Goal: Transaction & Acquisition: Purchase product/service

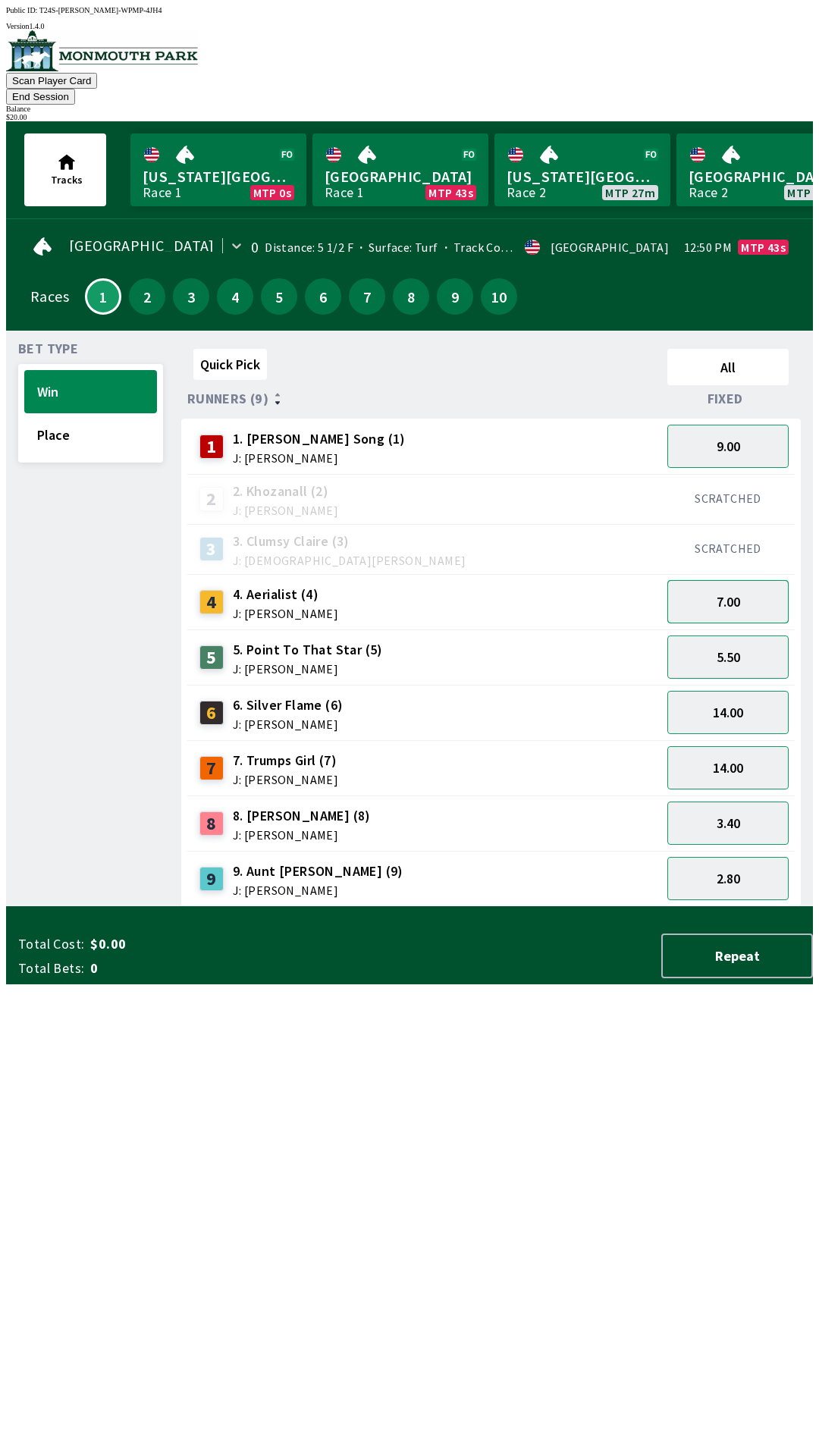
click at [743, 586] on button "7.00" at bounding box center [728, 602] width 121 height 43
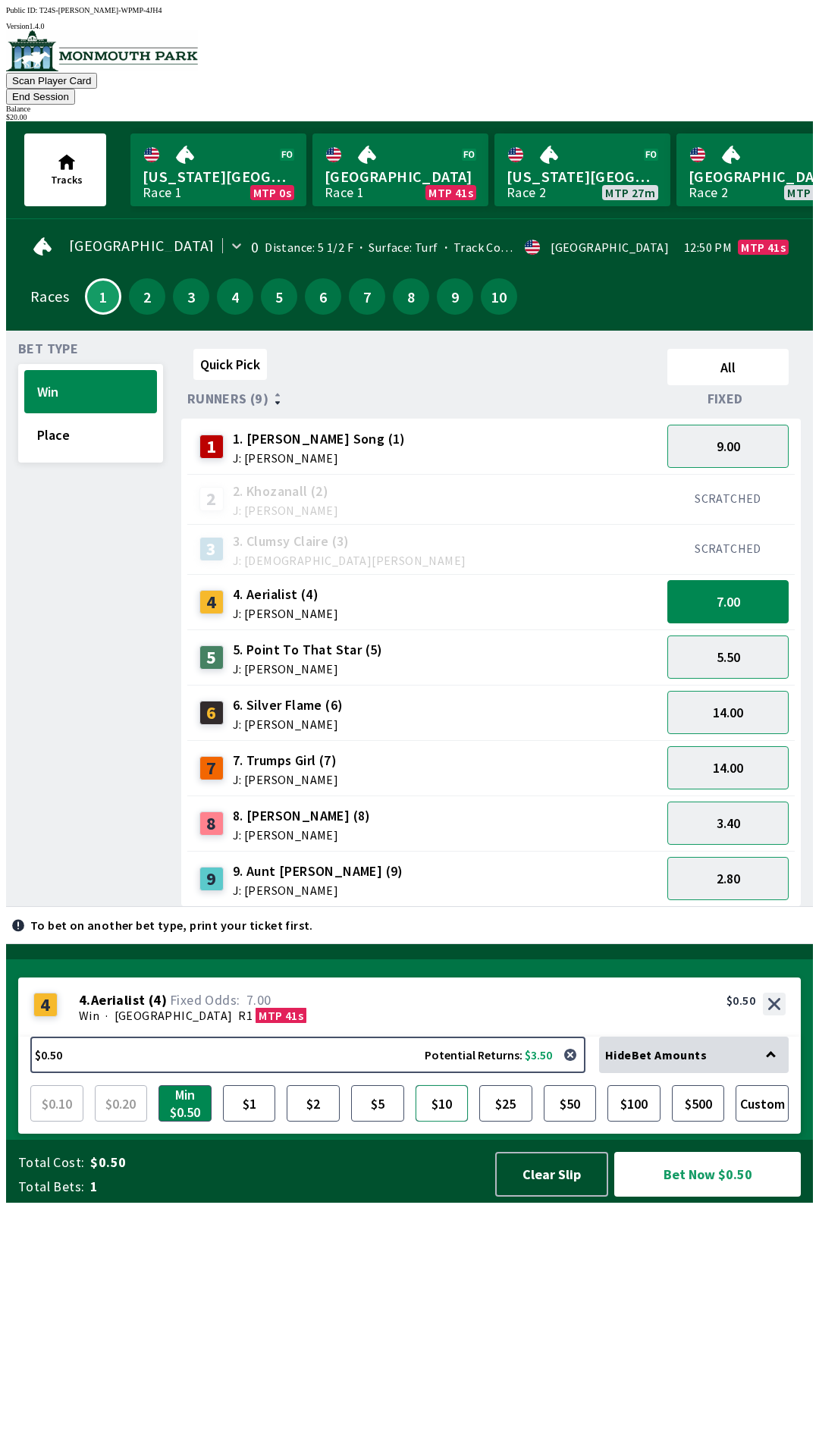
click at [437, 1121] on button "$10" at bounding box center [442, 1103] width 53 height 36
click at [701, 1196] on button "Bet Now $10.00" at bounding box center [707, 1174] width 186 height 44
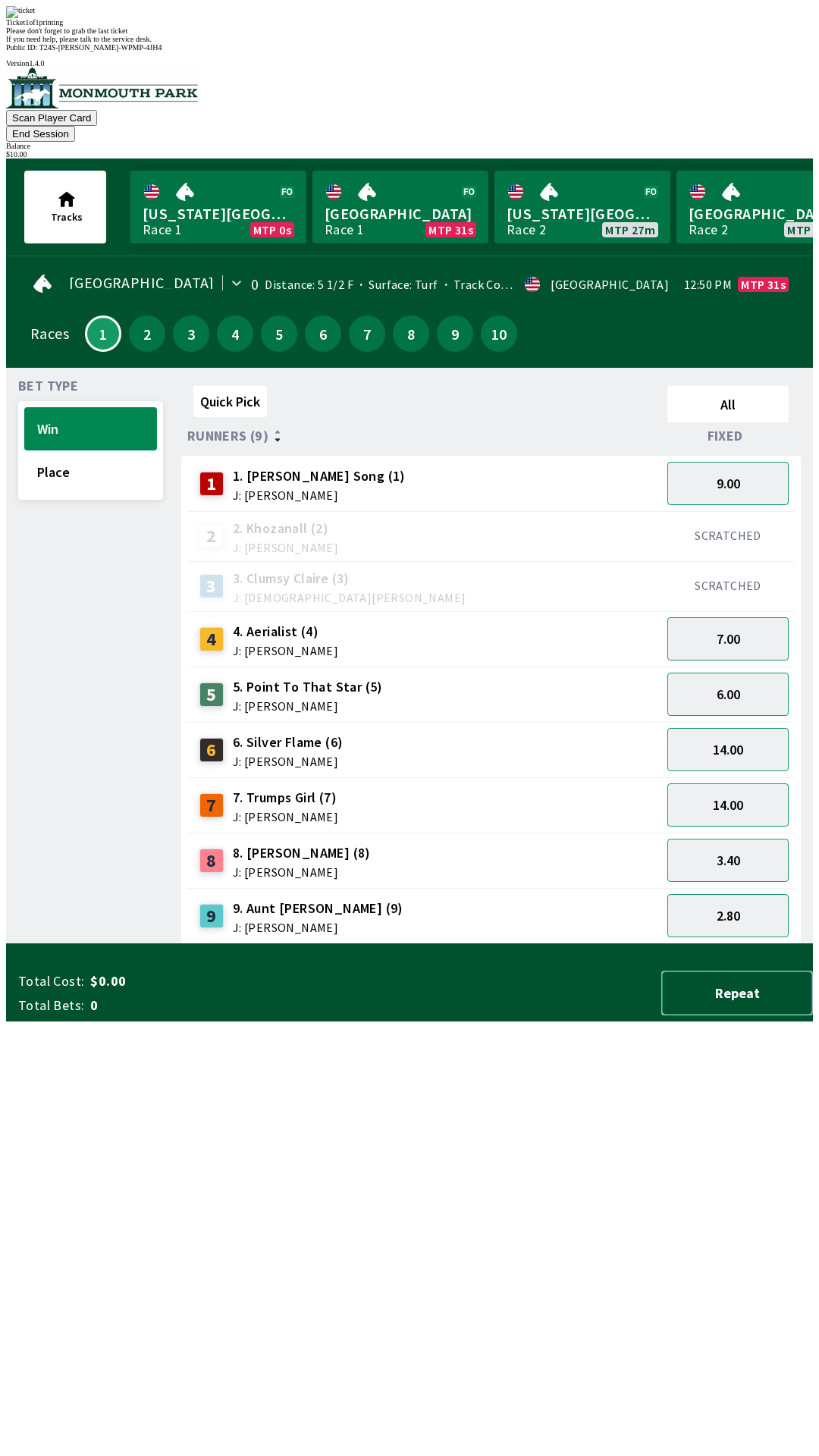
click at [749, 1016] on button "Repeat" at bounding box center [737, 992] width 152 height 44
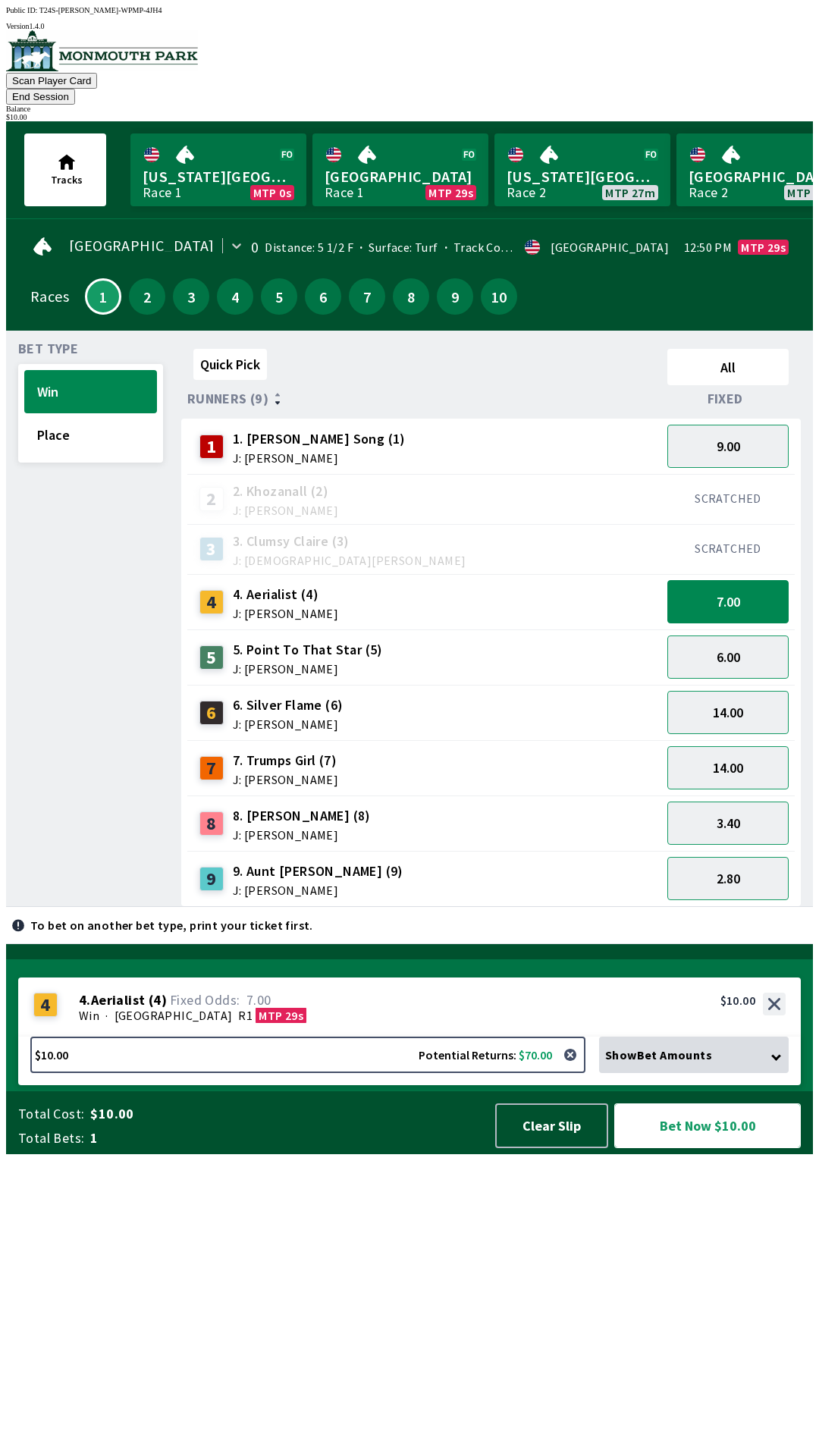
click at [697, 1149] on button "Bet Now $10.00" at bounding box center [707, 1125] width 186 height 44
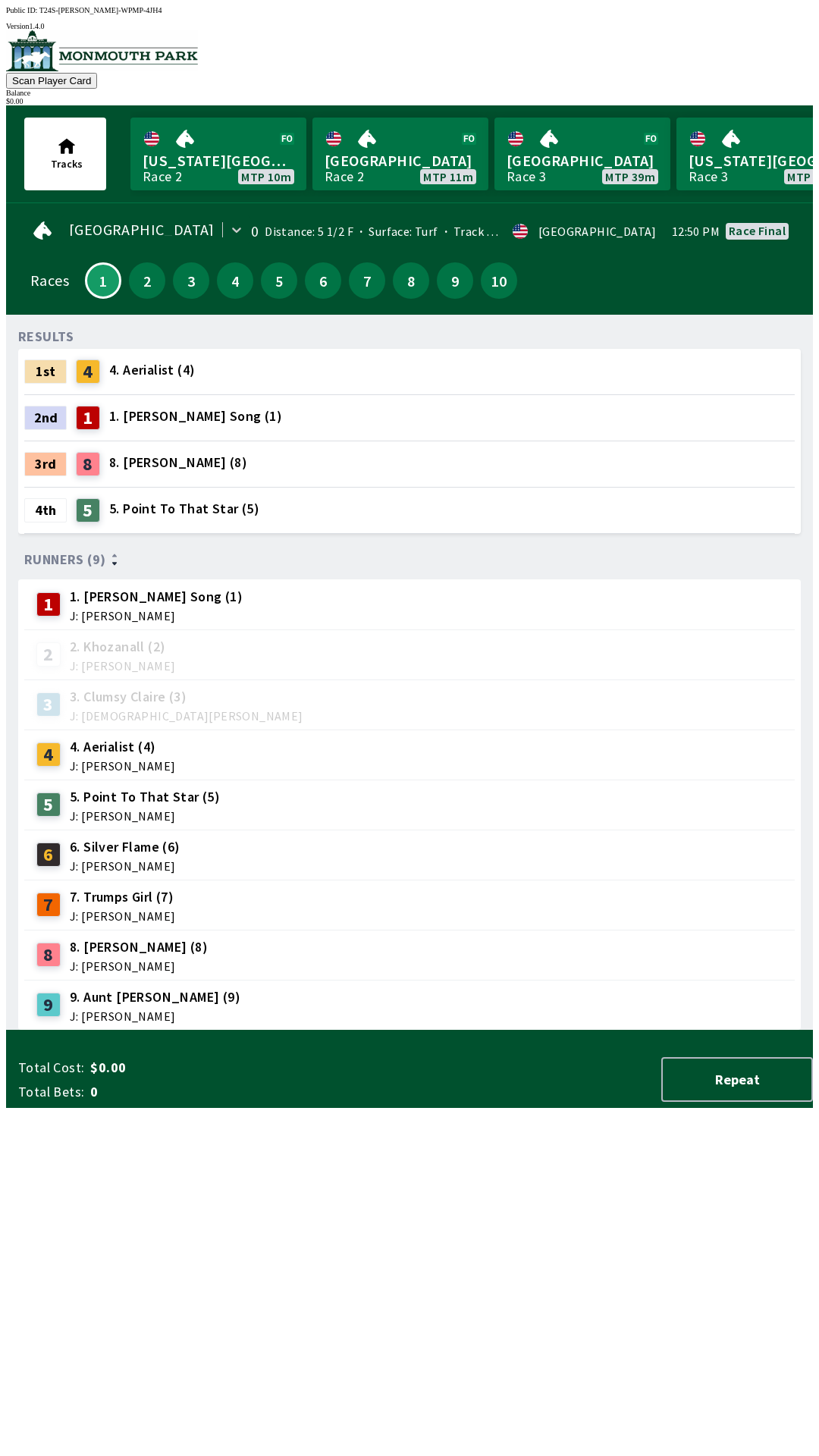
click at [726, 1031] on div "RESULTS 1st 4 4. Aerialist (4) 2nd 1 1. [PERSON_NAME] Song (1) 3rd 8 8. [PERSON…" at bounding box center [415, 678] width 795 height 704
click at [135, 284] on button "2" at bounding box center [147, 280] width 36 height 36
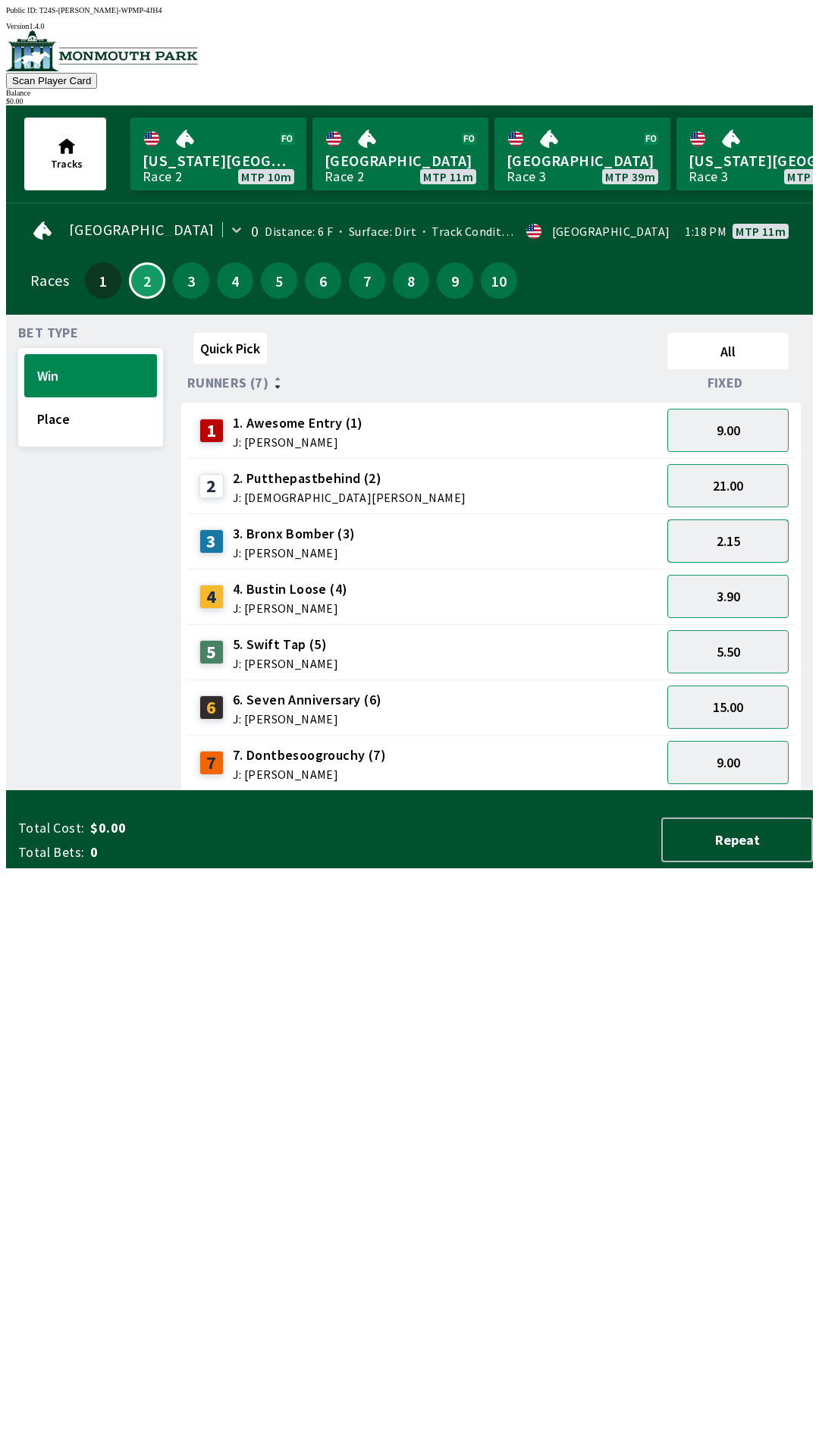
click at [740, 539] on button "2.15" at bounding box center [728, 541] width 121 height 43
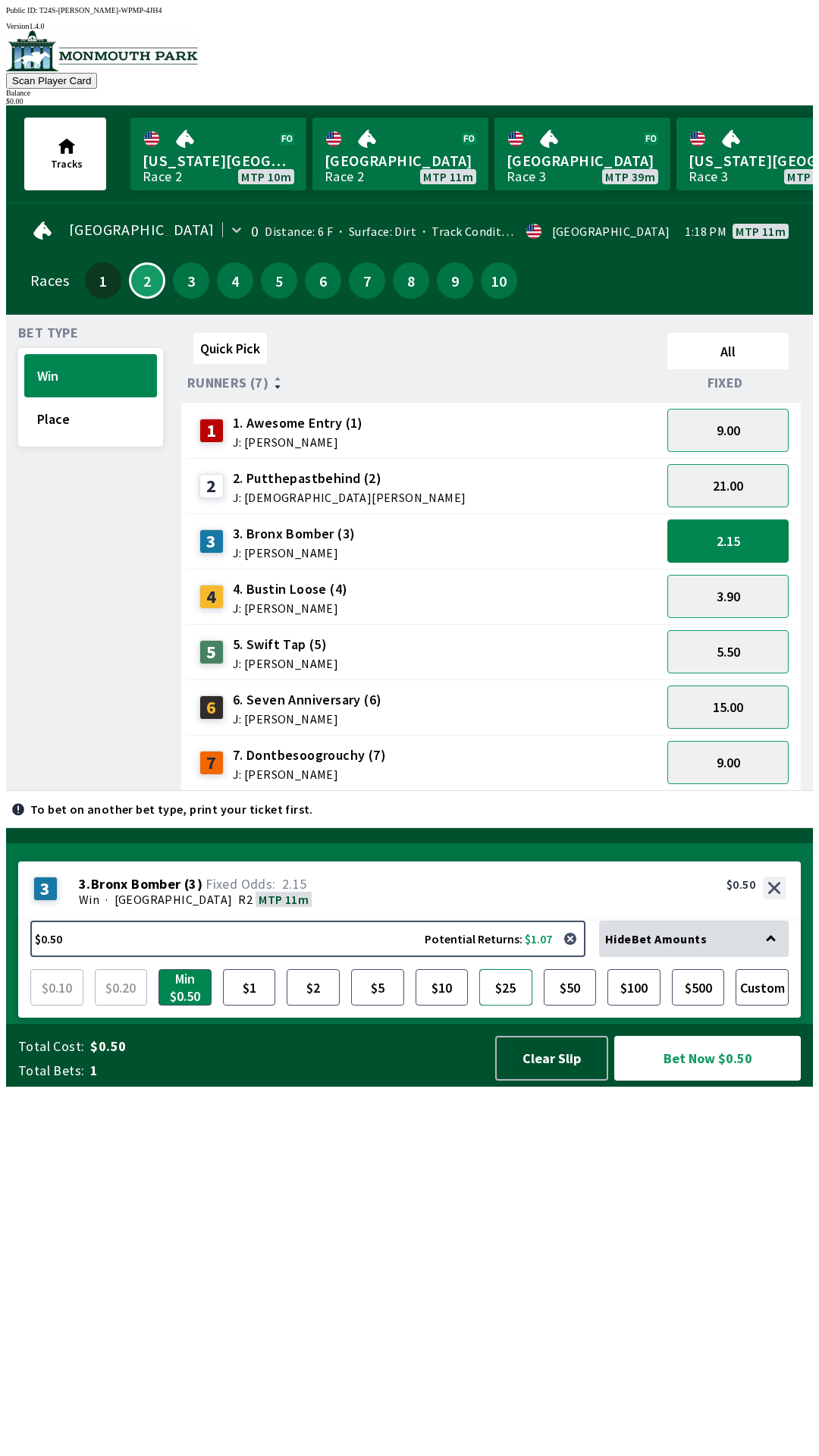
click at [506, 1006] on button "$25" at bounding box center [505, 988] width 53 height 36
click at [93, 281] on button "1" at bounding box center [103, 280] width 36 height 36
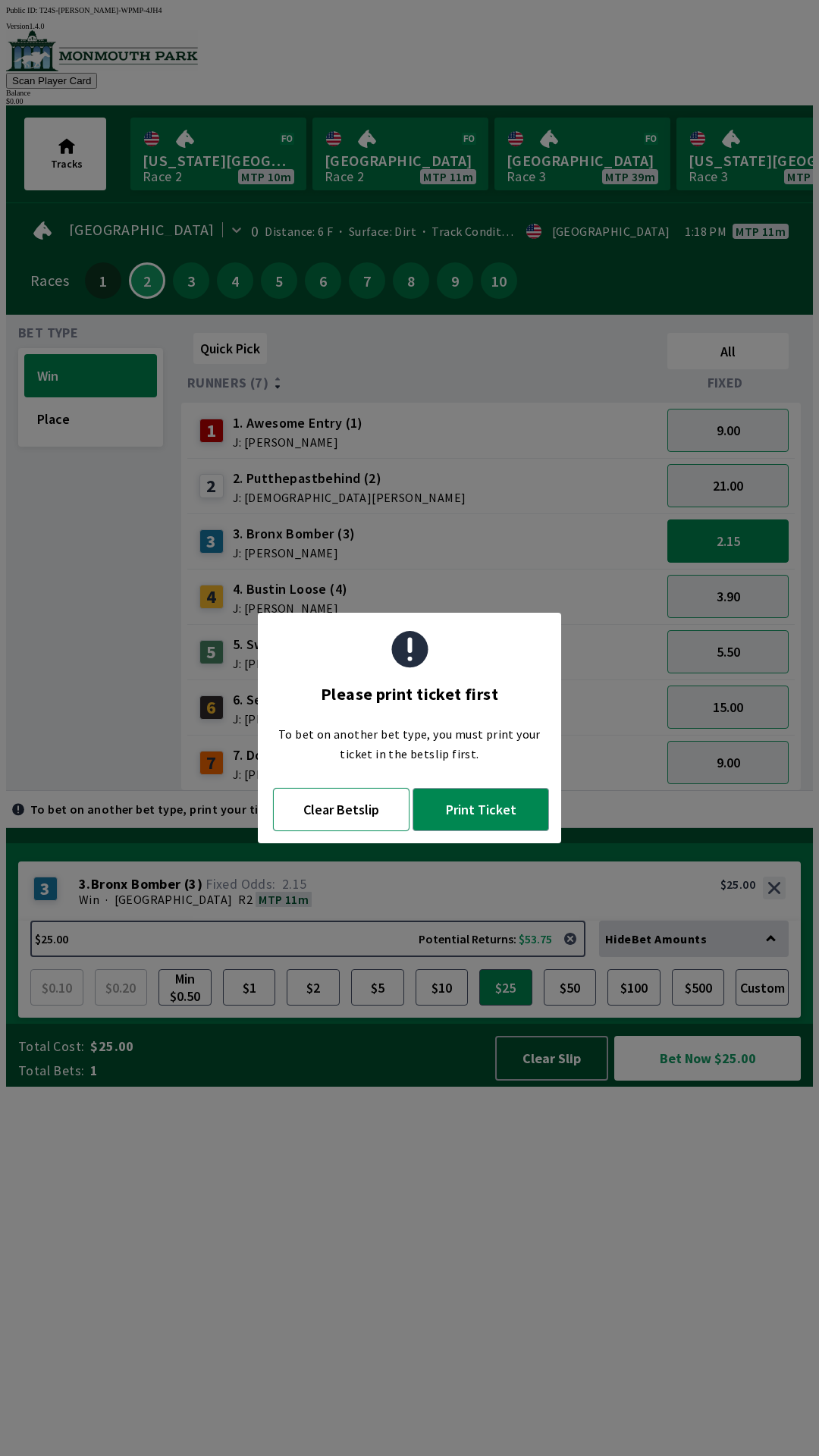
click at [353, 814] on button "Clear Betslip" at bounding box center [341, 809] width 136 height 43
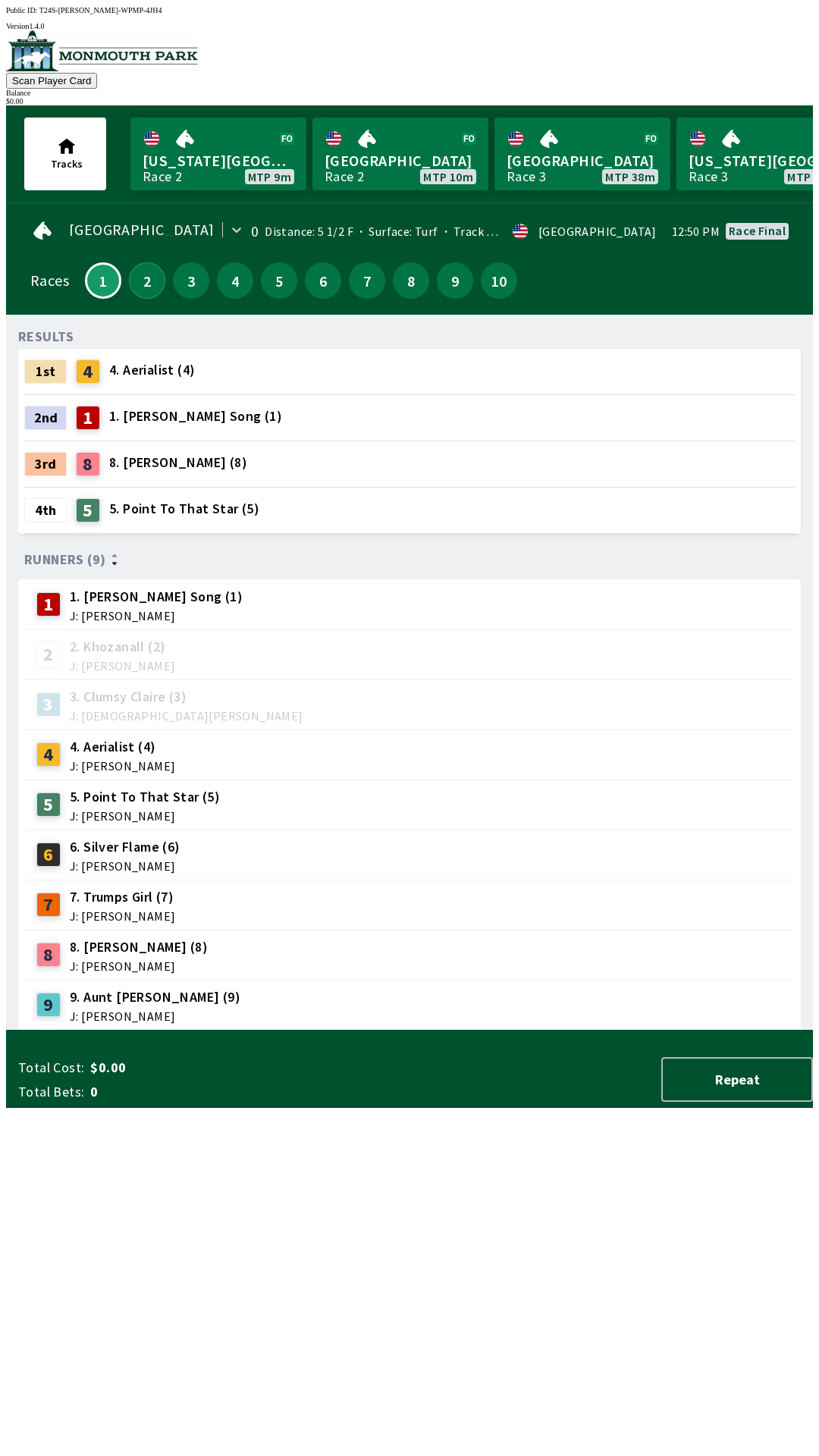
click at [143, 266] on button "2" at bounding box center [147, 280] width 36 height 36
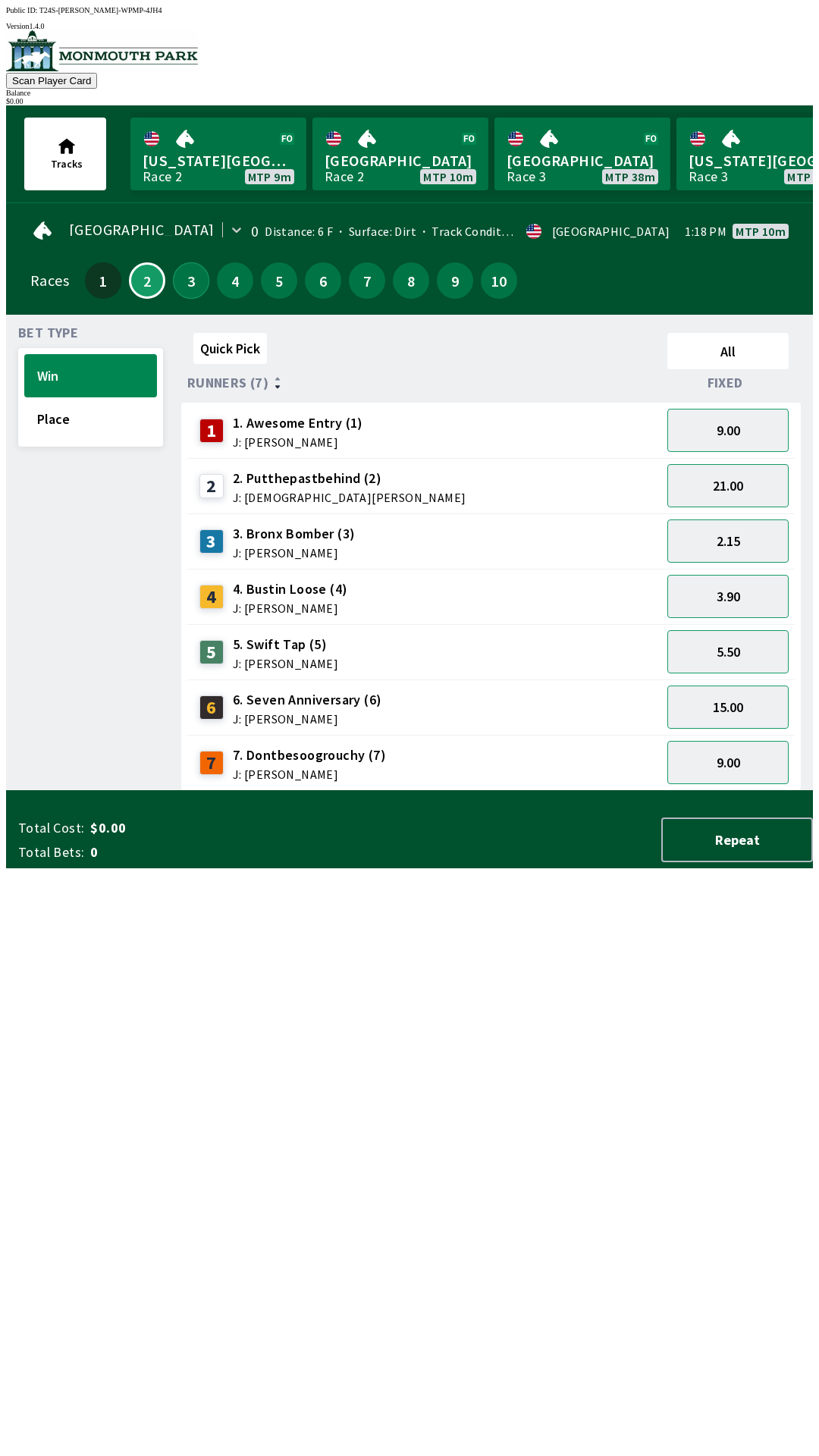
click at [187, 280] on button "3" at bounding box center [191, 280] width 36 height 36
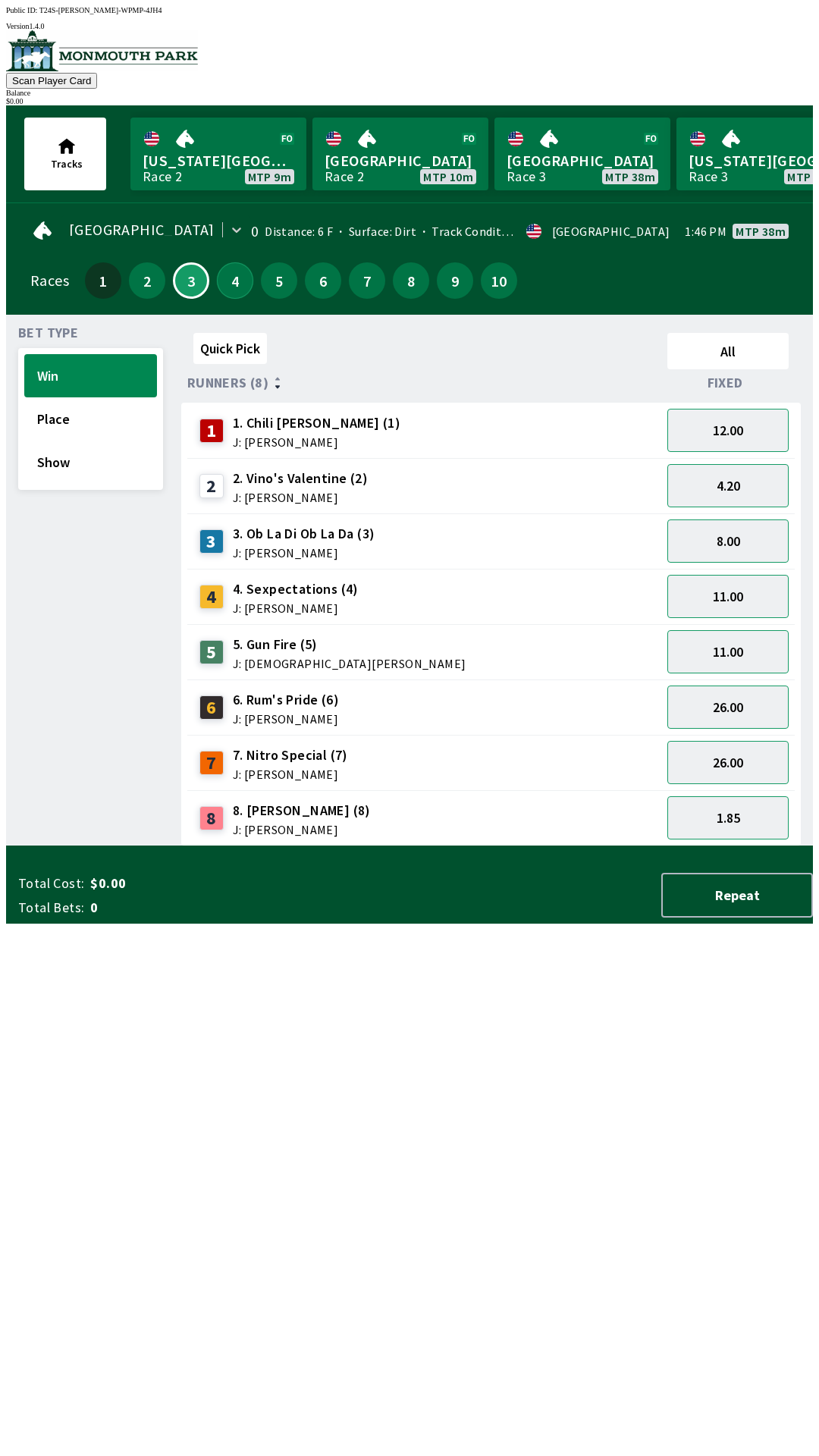
click at [242, 279] on button "4" at bounding box center [235, 280] width 36 height 36
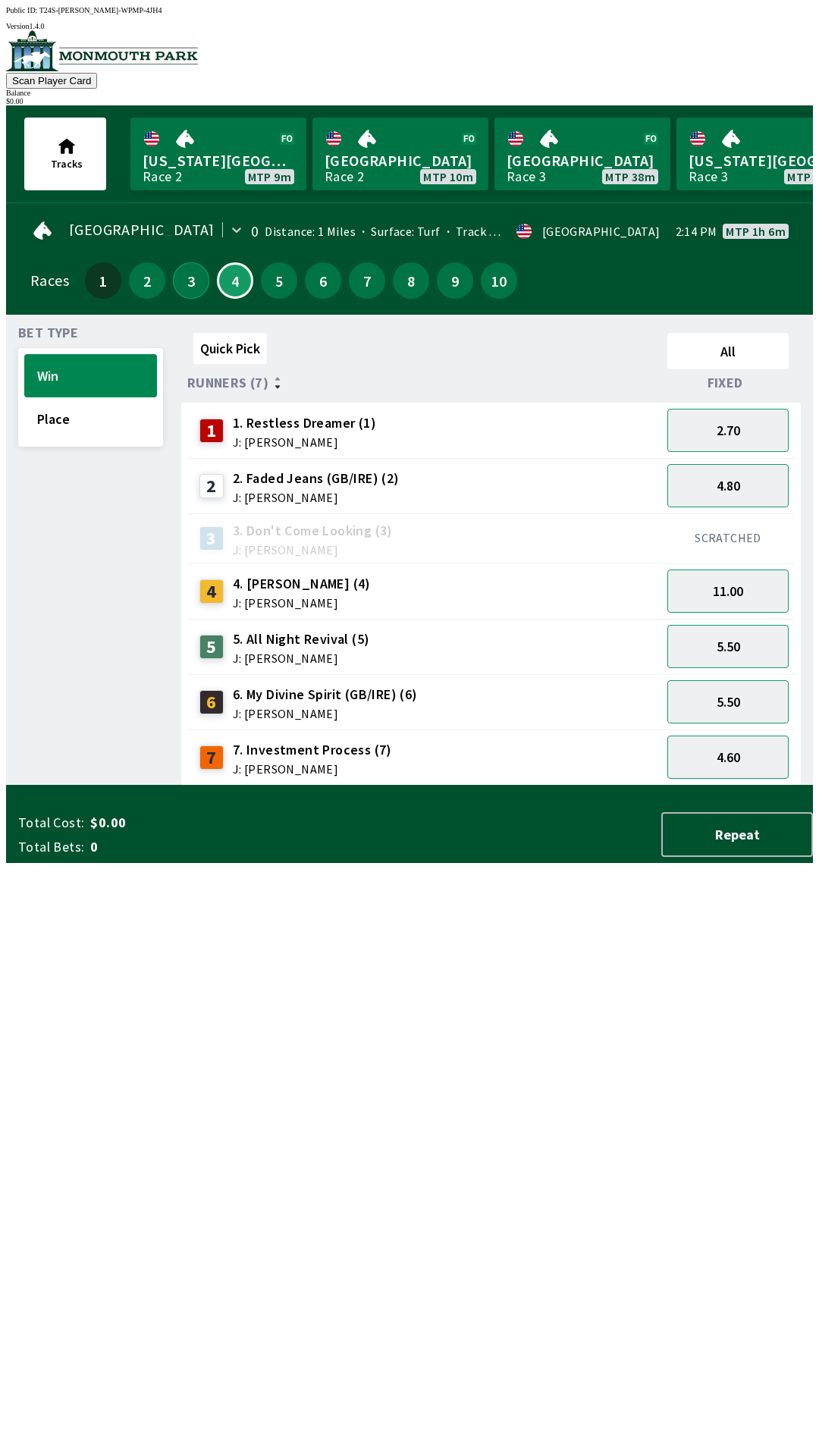
click at [192, 286] on button "3" at bounding box center [191, 280] width 36 height 36
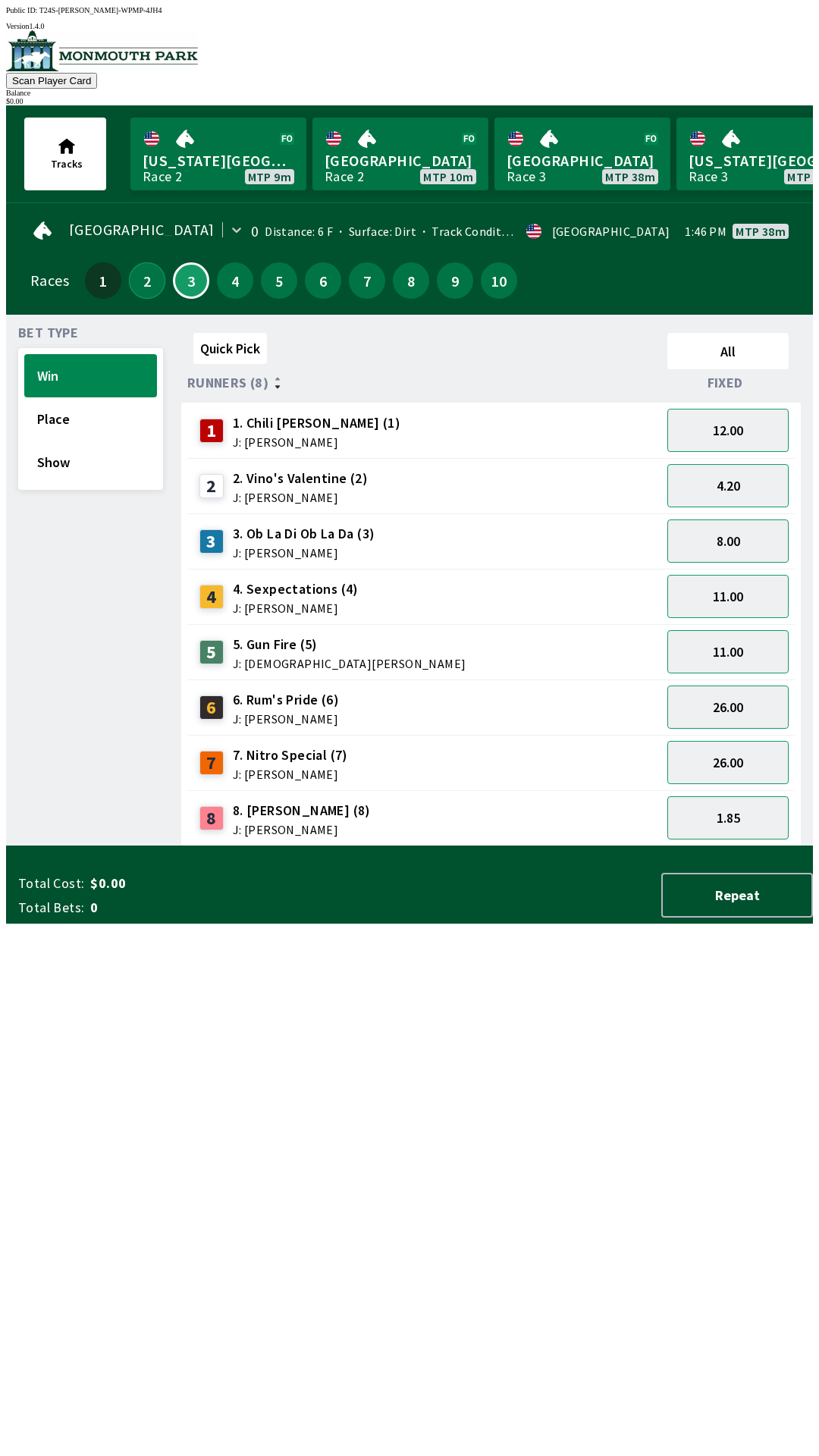
click at [140, 280] on button "2" at bounding box center [147, 280] width 36 height 36
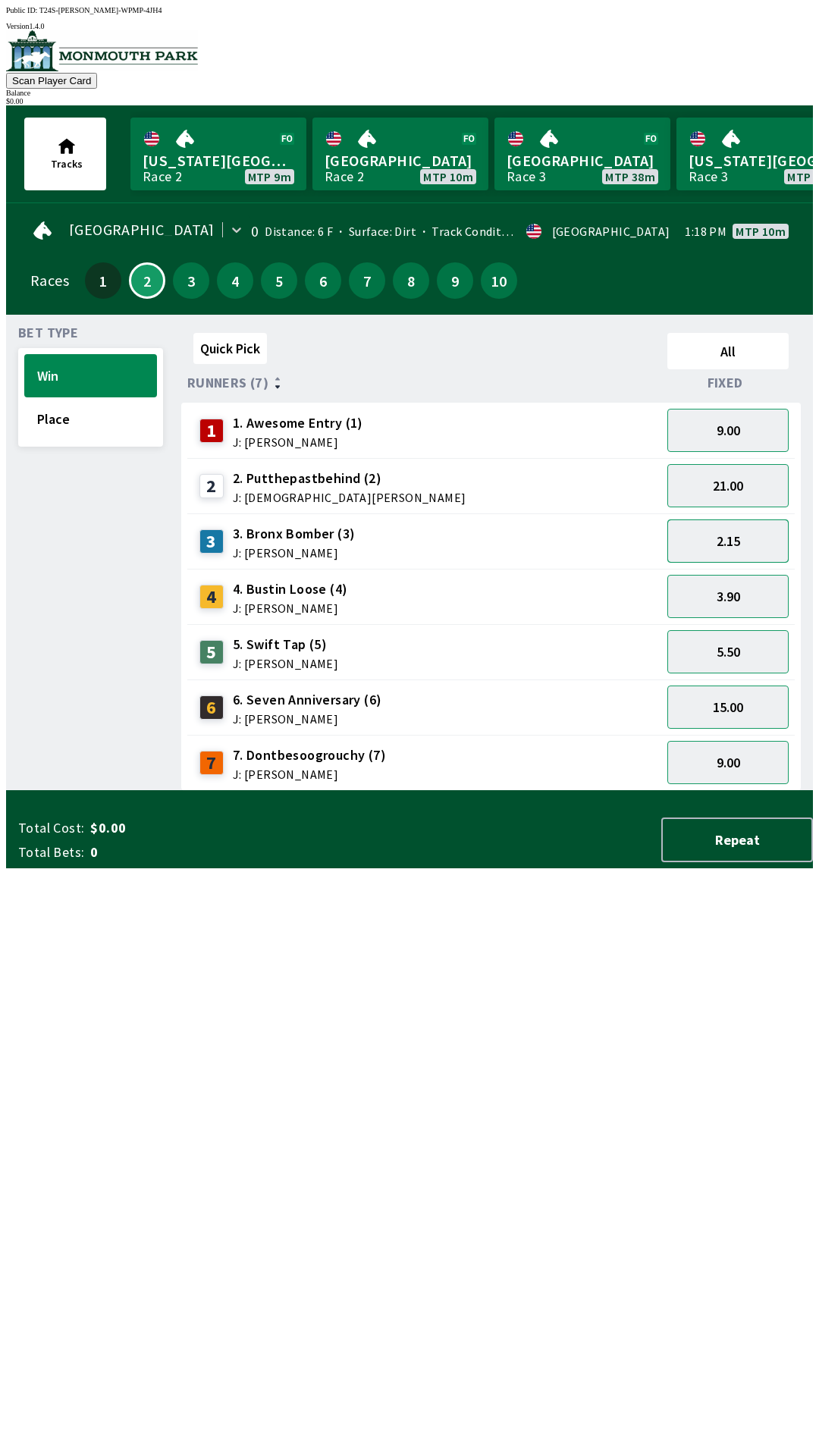
click at [761, 531] on button "2.15" at bounding box center [728, 541] width 121 height 43
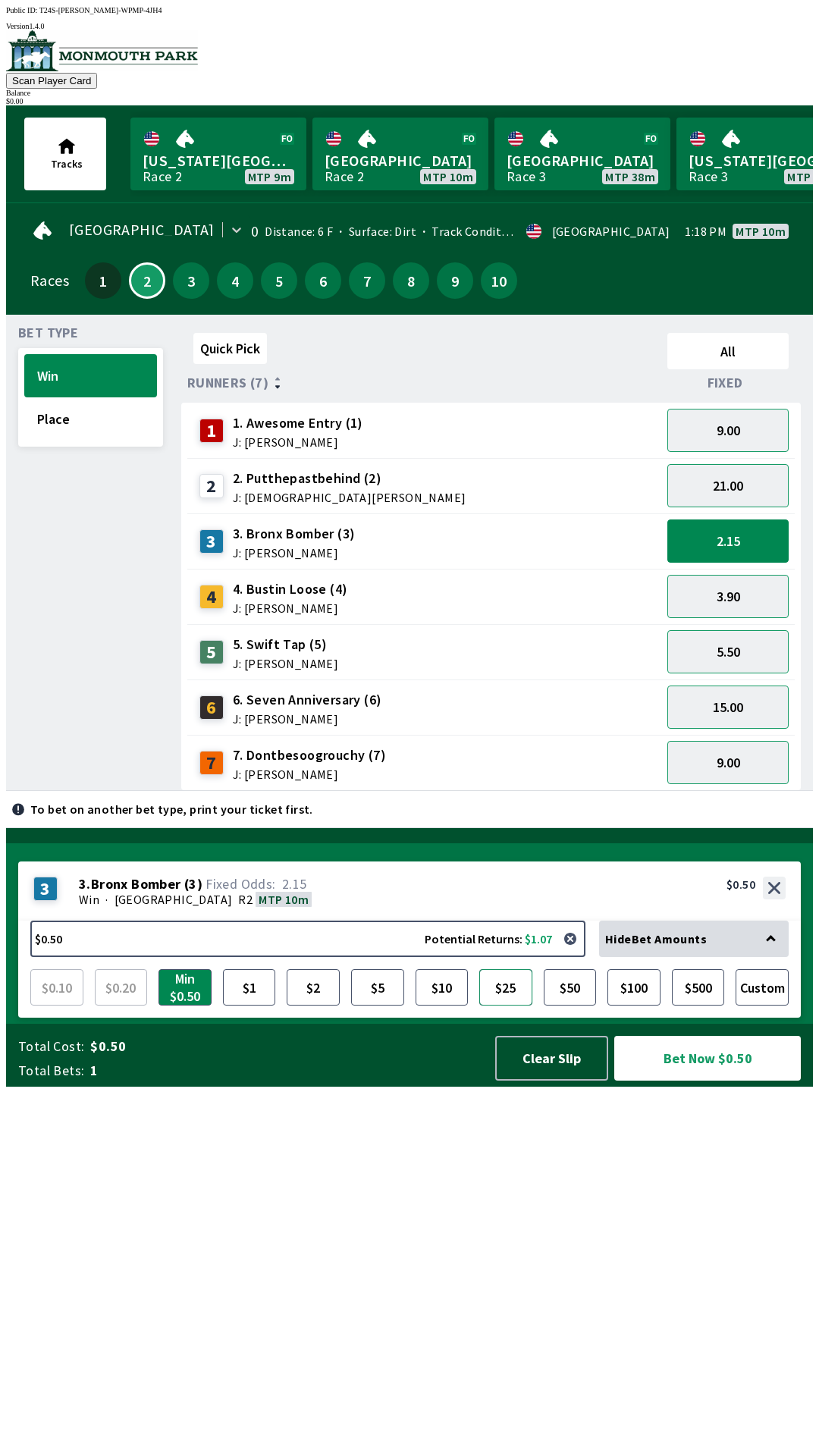
click at [486, 1006] on button "$25" at bounding box center [505, 988] width 53 height 36
click at [733, 1081] on button "Bet Now $25.00" at bounding box center [707, 1058] width 186 height 44
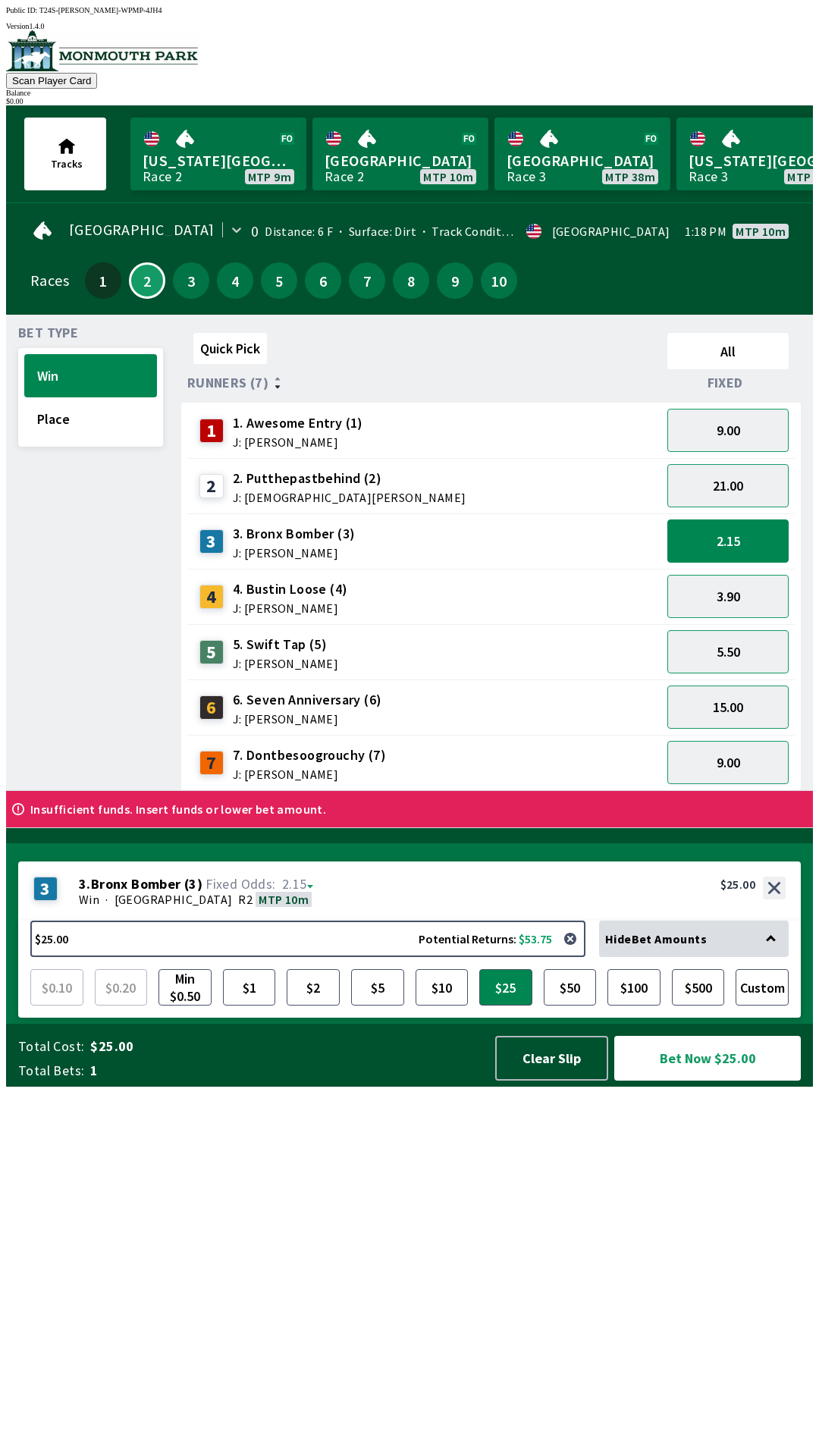
click at [747, 89] on div "Balance" at bounding box center [410, 92] width 806 height 8
click at [536, 1081] on button "Clear Slip" at bounding box center [551, 1058] width 113 height 44
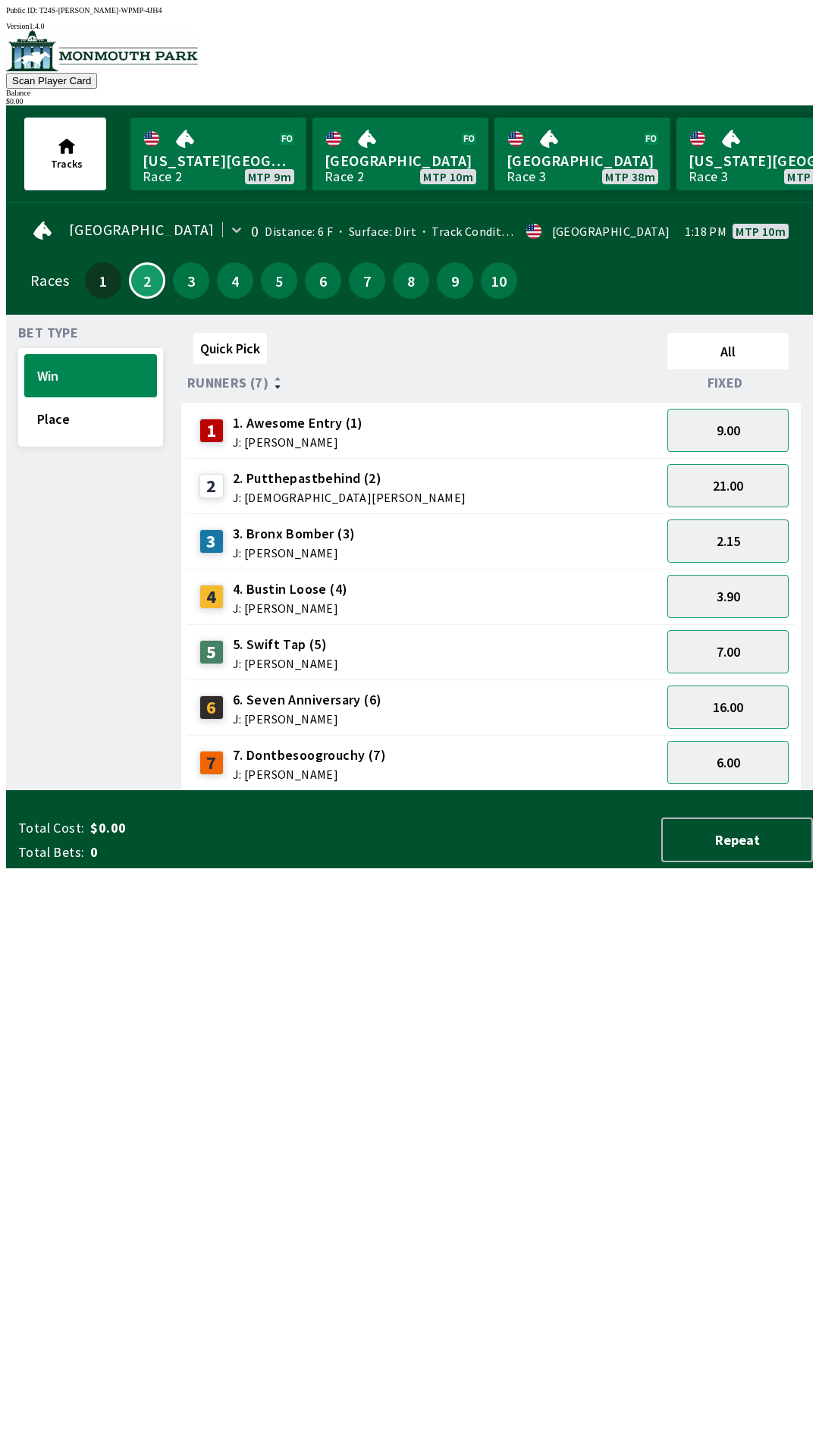
click at [760, 106] on div "Tracks [US_STATE][GEOGRAPHIC_DATA] 2 MTP 9m [GEOGRAPHIC_DATA] 2 MTP 10m [GEOGRA…" at bounding box center [415, 154] width 795 height 97
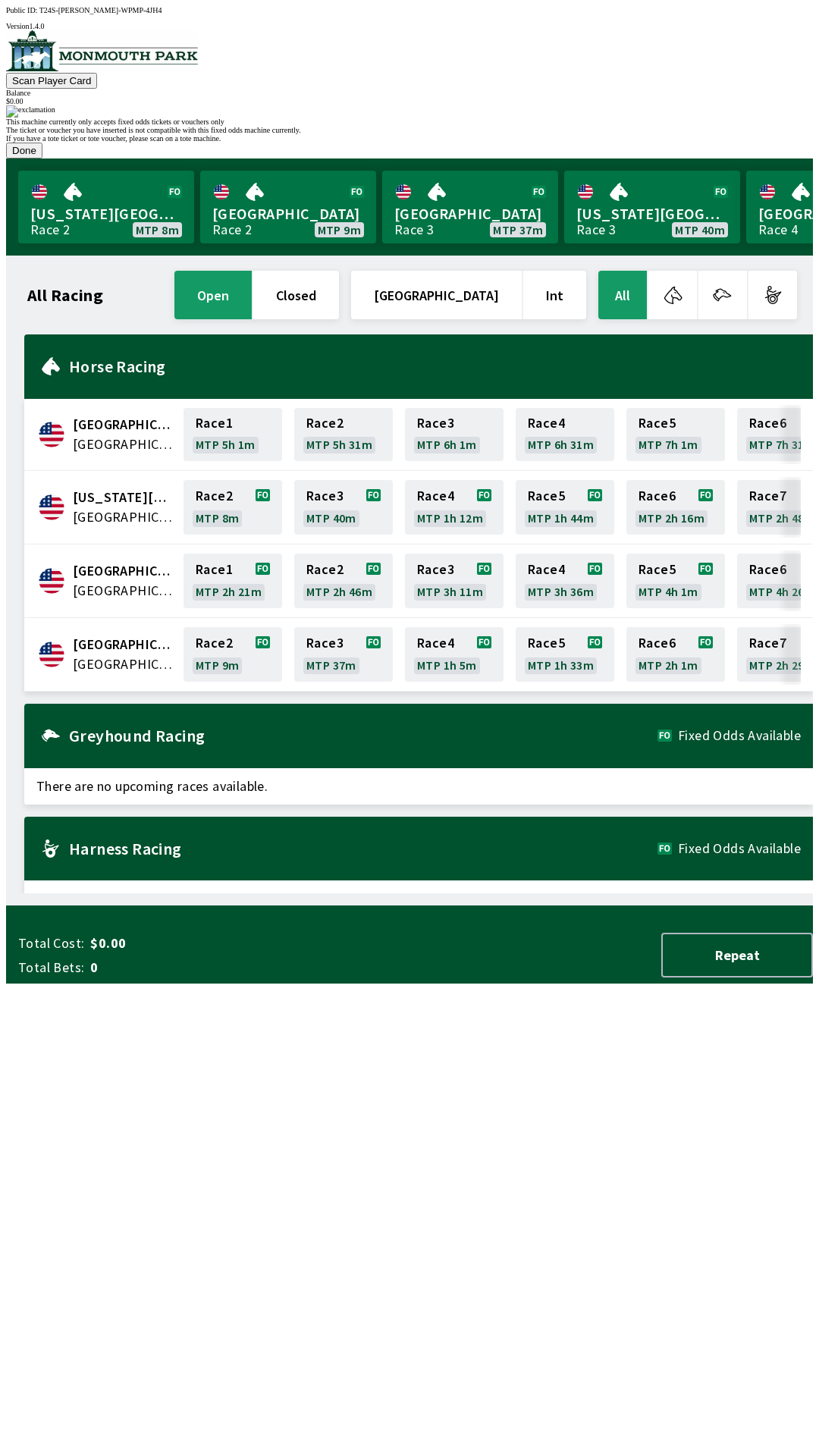
click at [42, 158] on button "Done" at bounding box center [24, 151] width 36 height 16
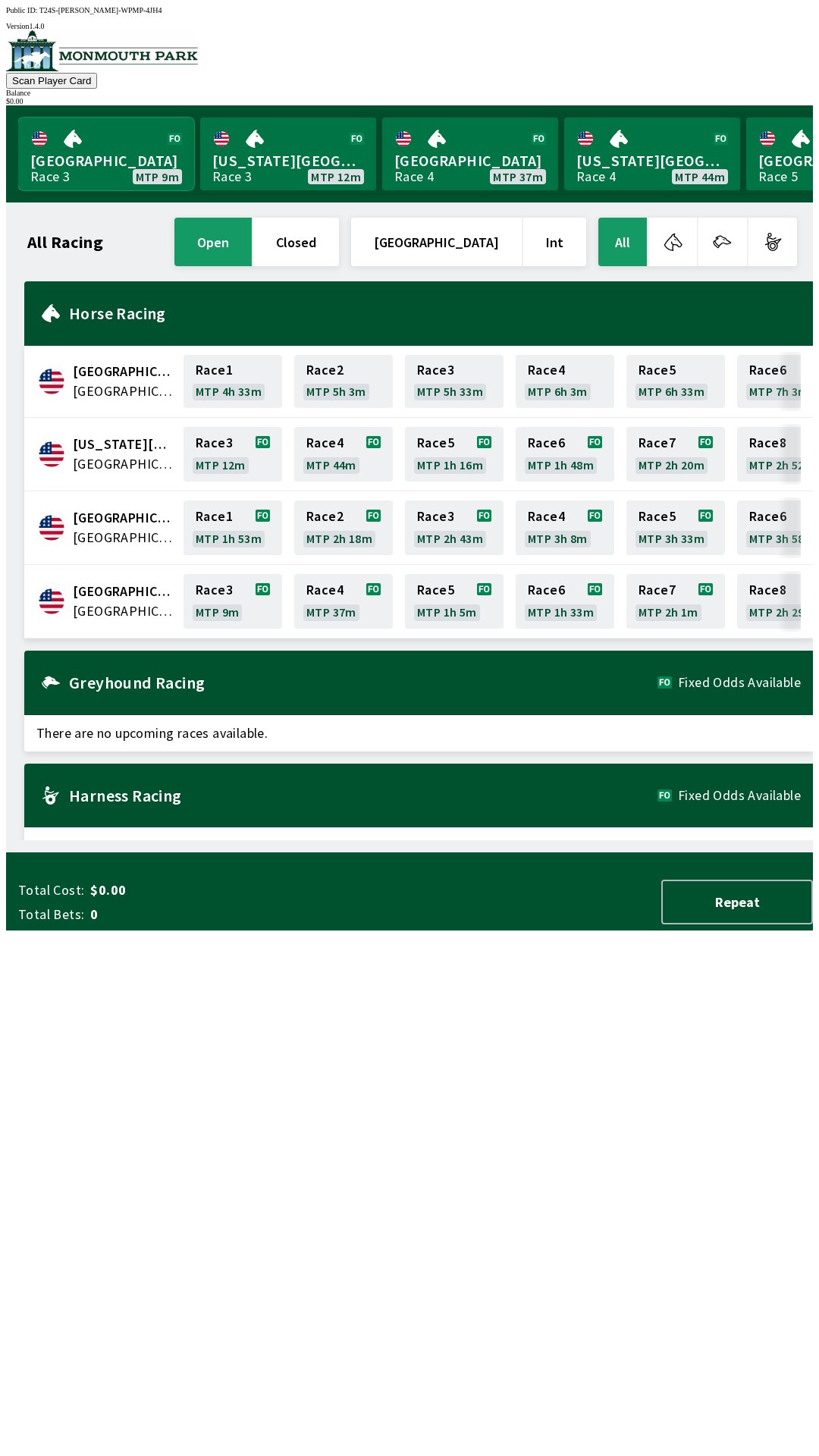
click at [68, 158] on link "Monmouth Park Race 3 MTP 9m" at bounding box center [106, 154] width 176 height 73
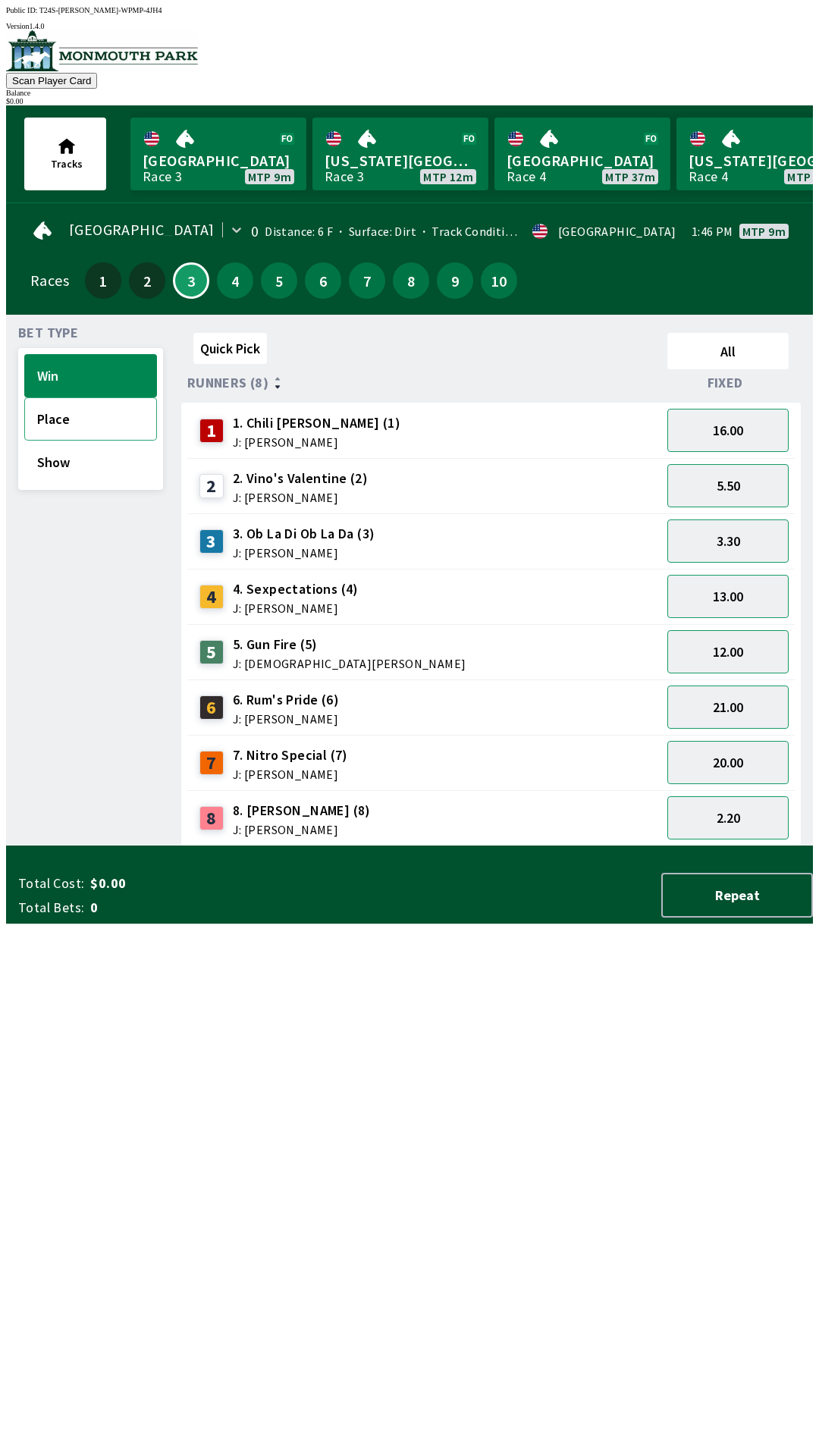
click at [45, 407] on button "Place" at bounding box center [90, 419] width 133 height 43
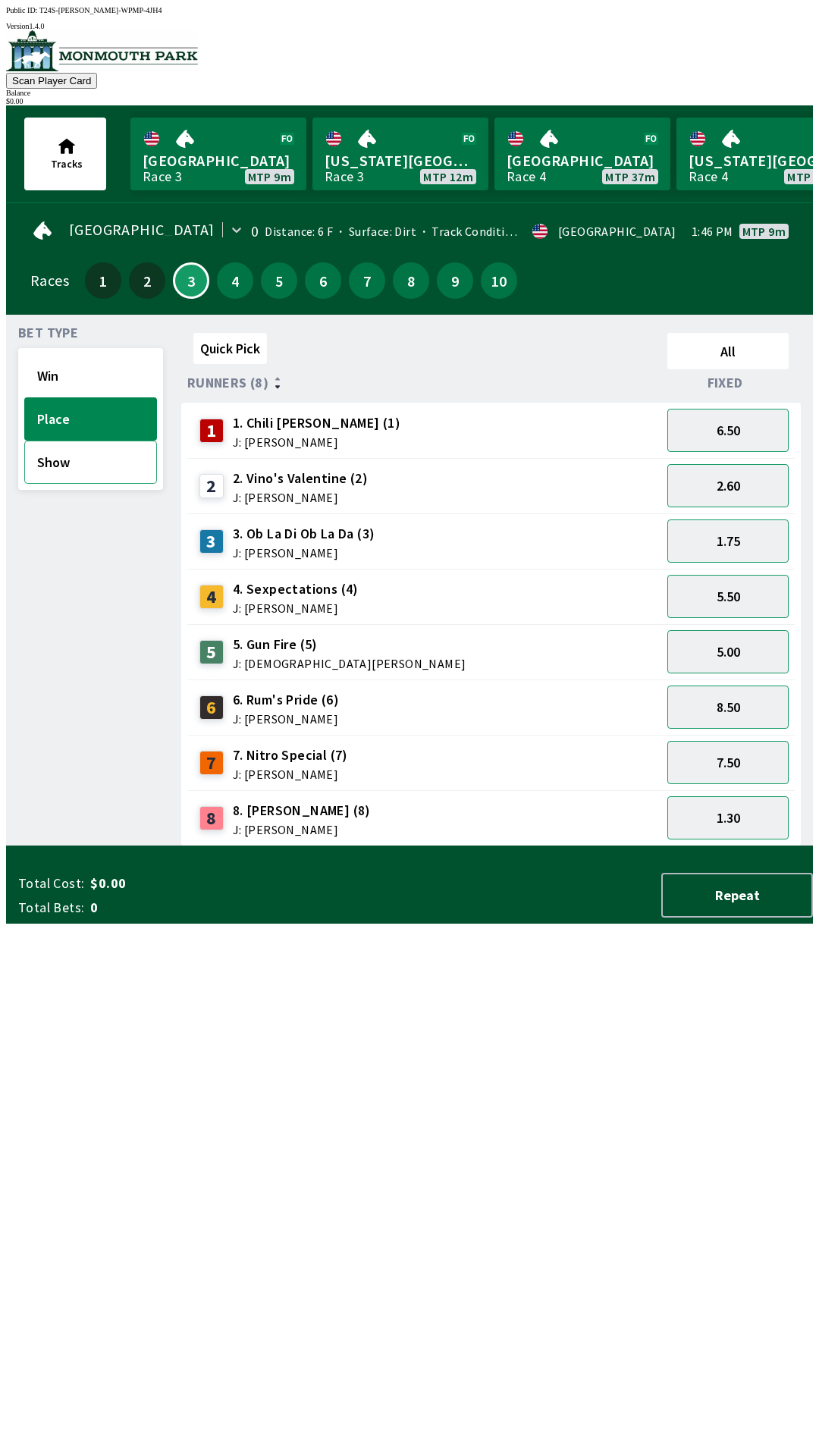
click at [43, 453] on button "Show" at bounding box center [90, 462] width 133 height 43
click at [58, 413] on button "Place" at bounding box center [90, 419] width 133 height 43
click at [48, 364] on button "Win" at bounding box center [90, 376] width 133 height 43
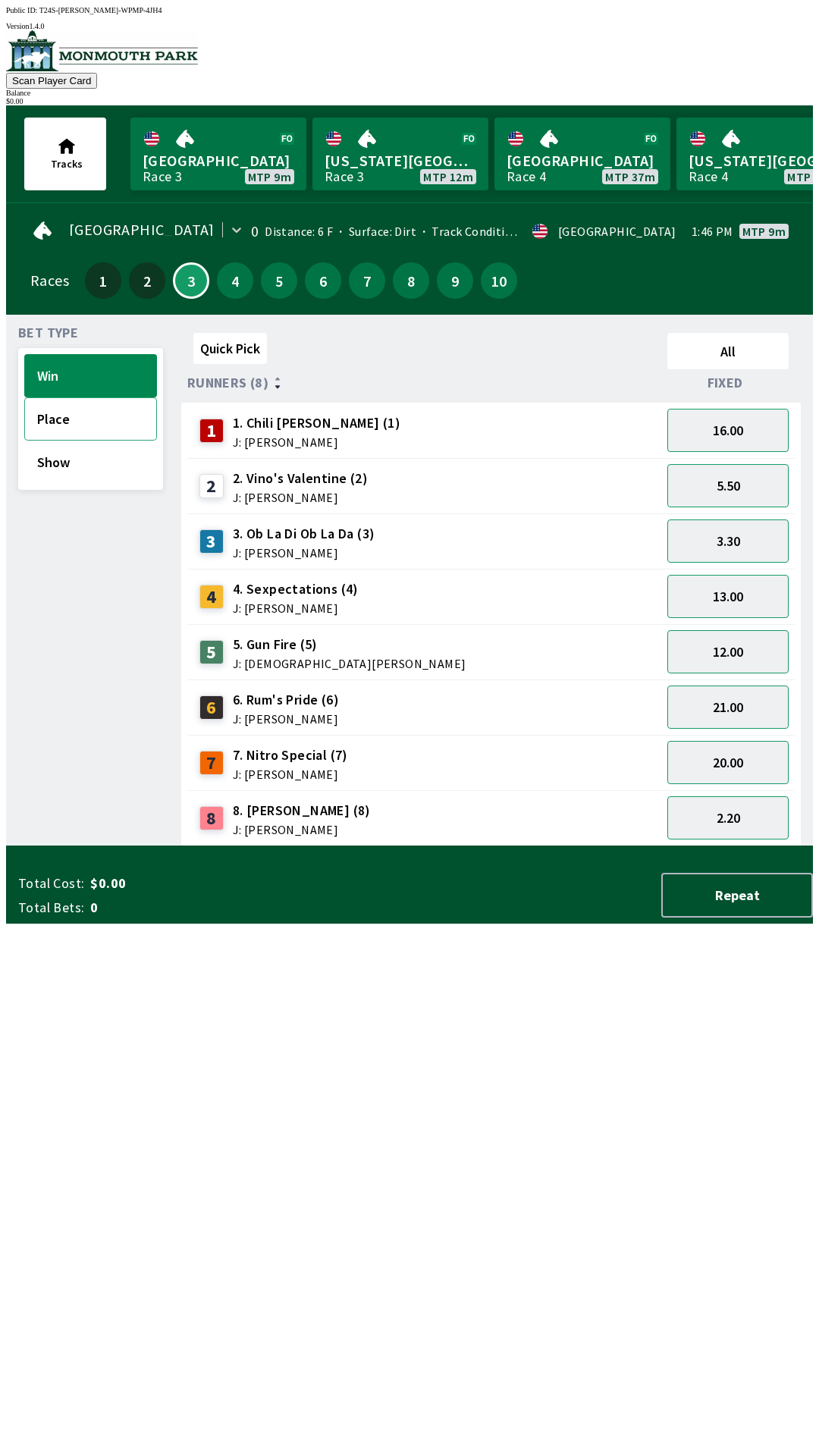
click at [34, 405] on button "Place" at bounding box center [90, 419] width 133 height 43
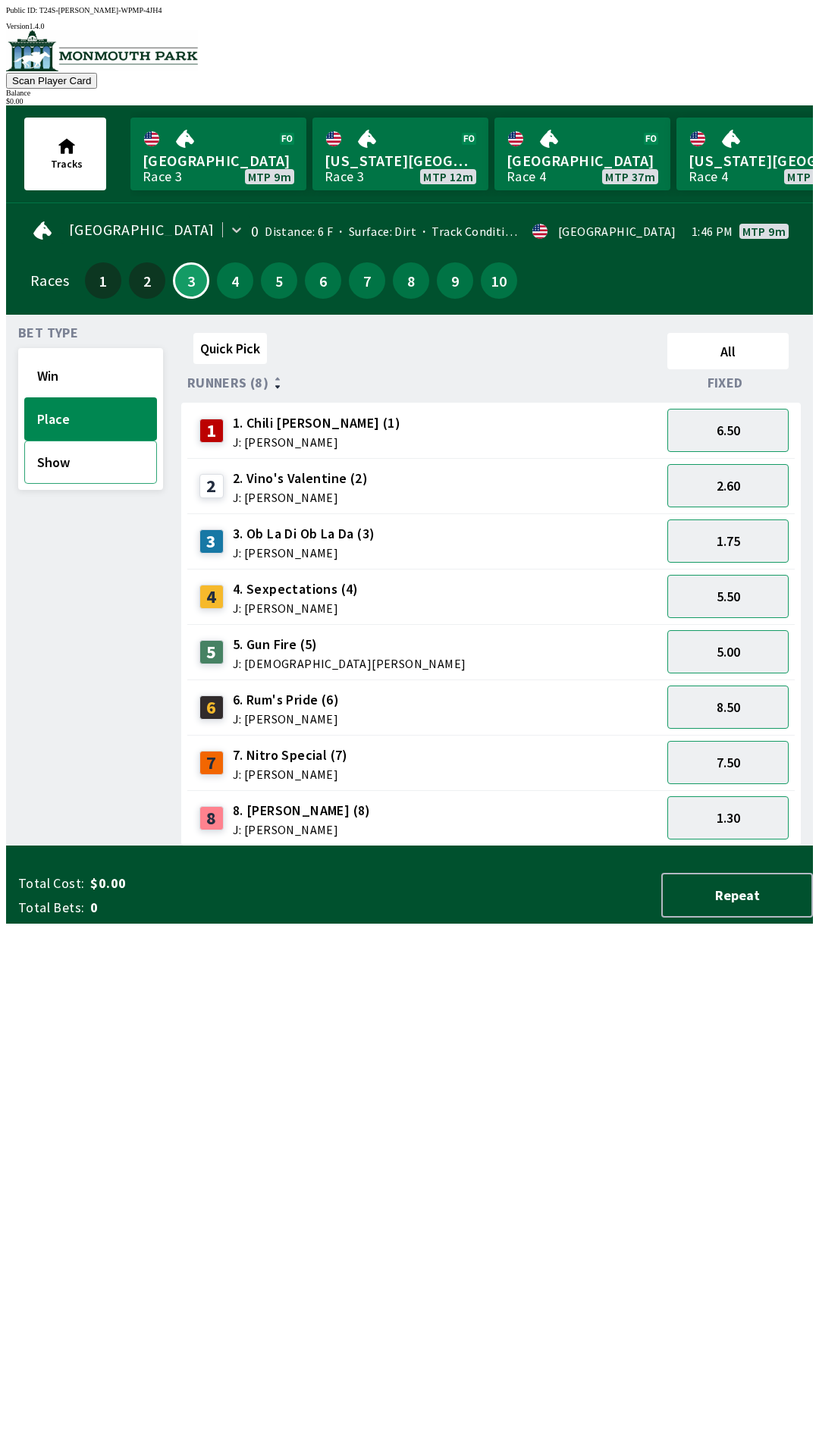
click at [50, 457] on button "Show" at bounding box center [90, 462] width 133 height 43
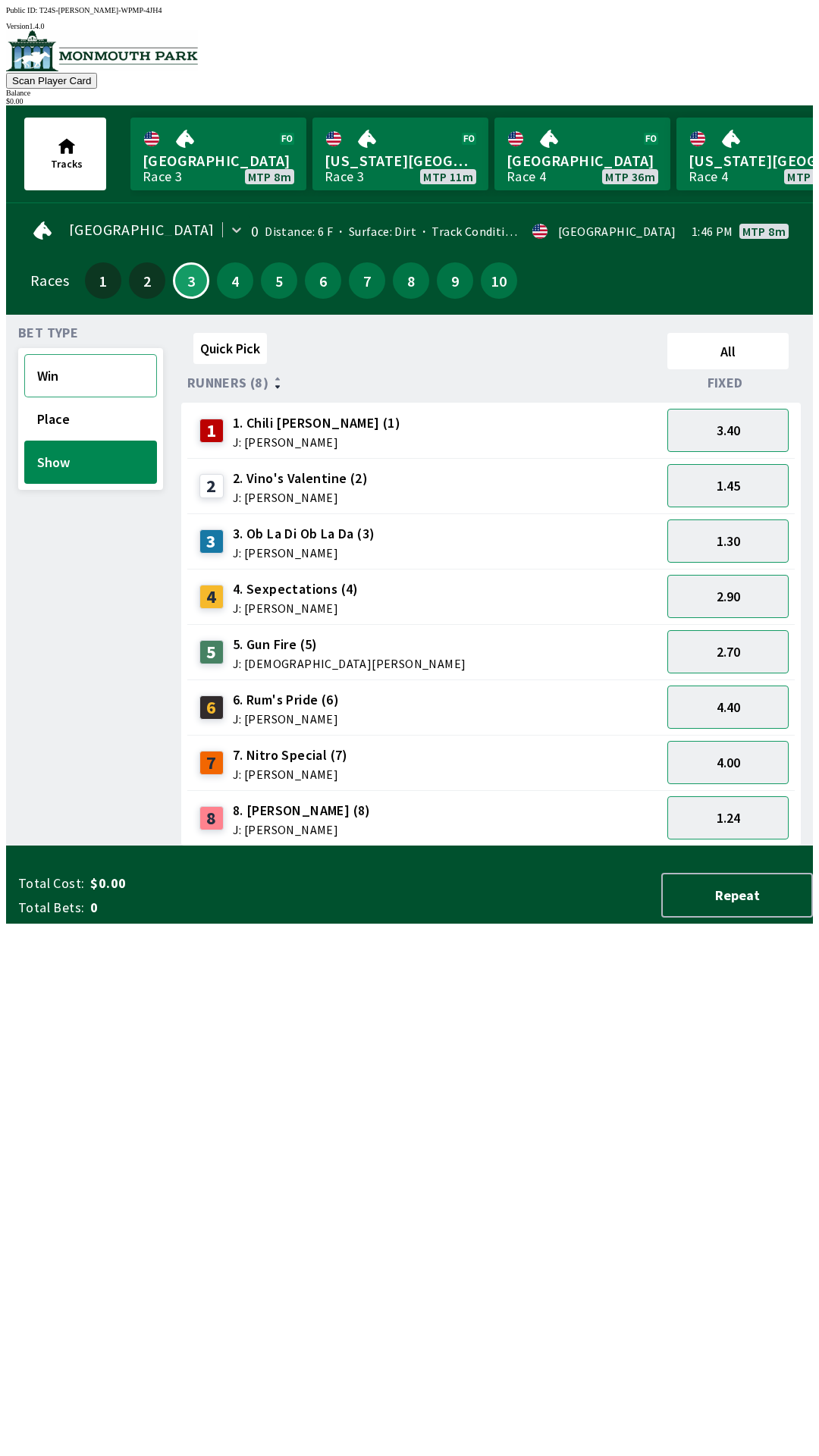
click at [56, 371] on button "Win" at bounding box center [90, 376] width 133 height 43
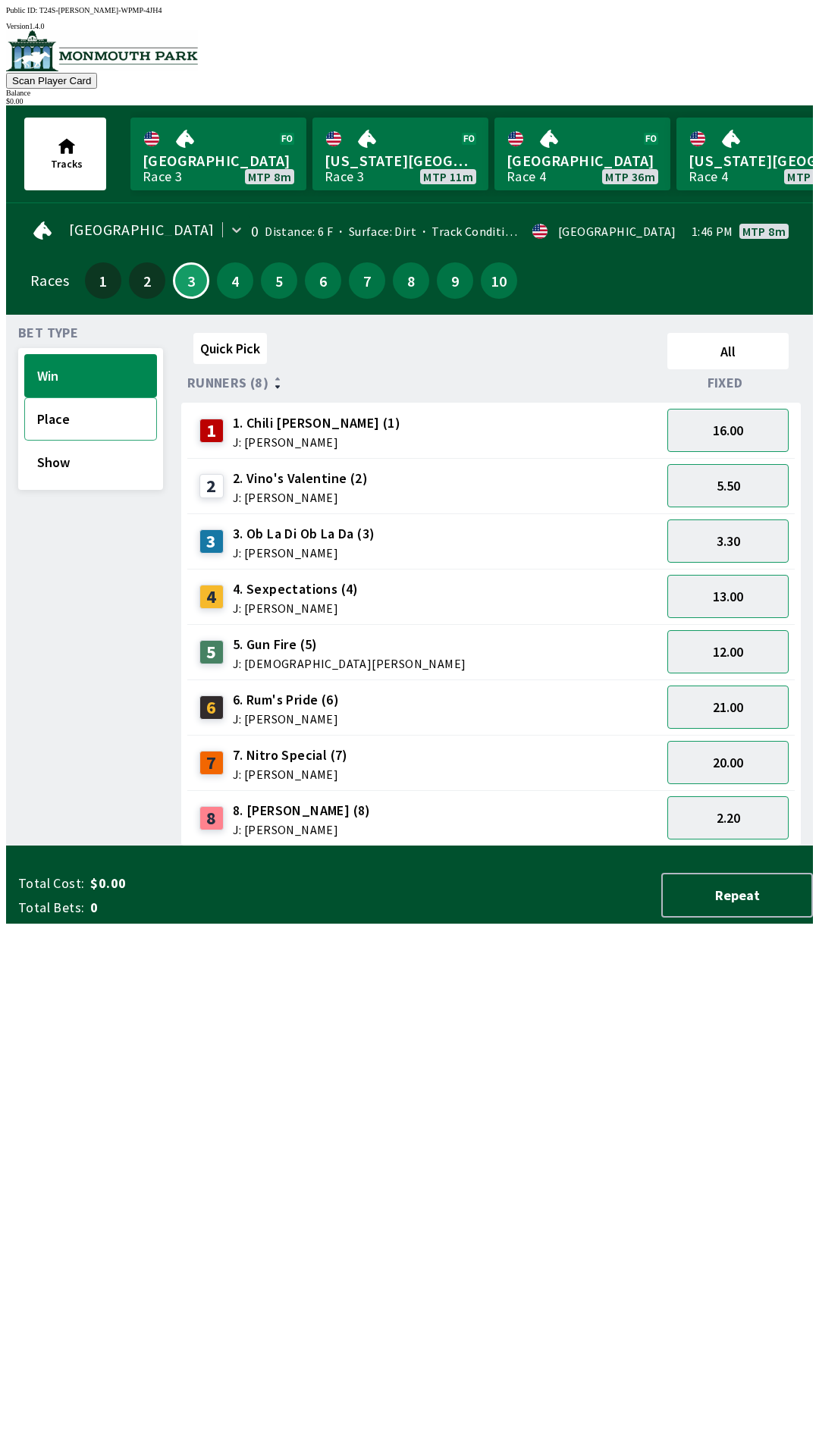
click at [43, 411] on button "Place" at bounding box center [90, 419] width 133 height 43
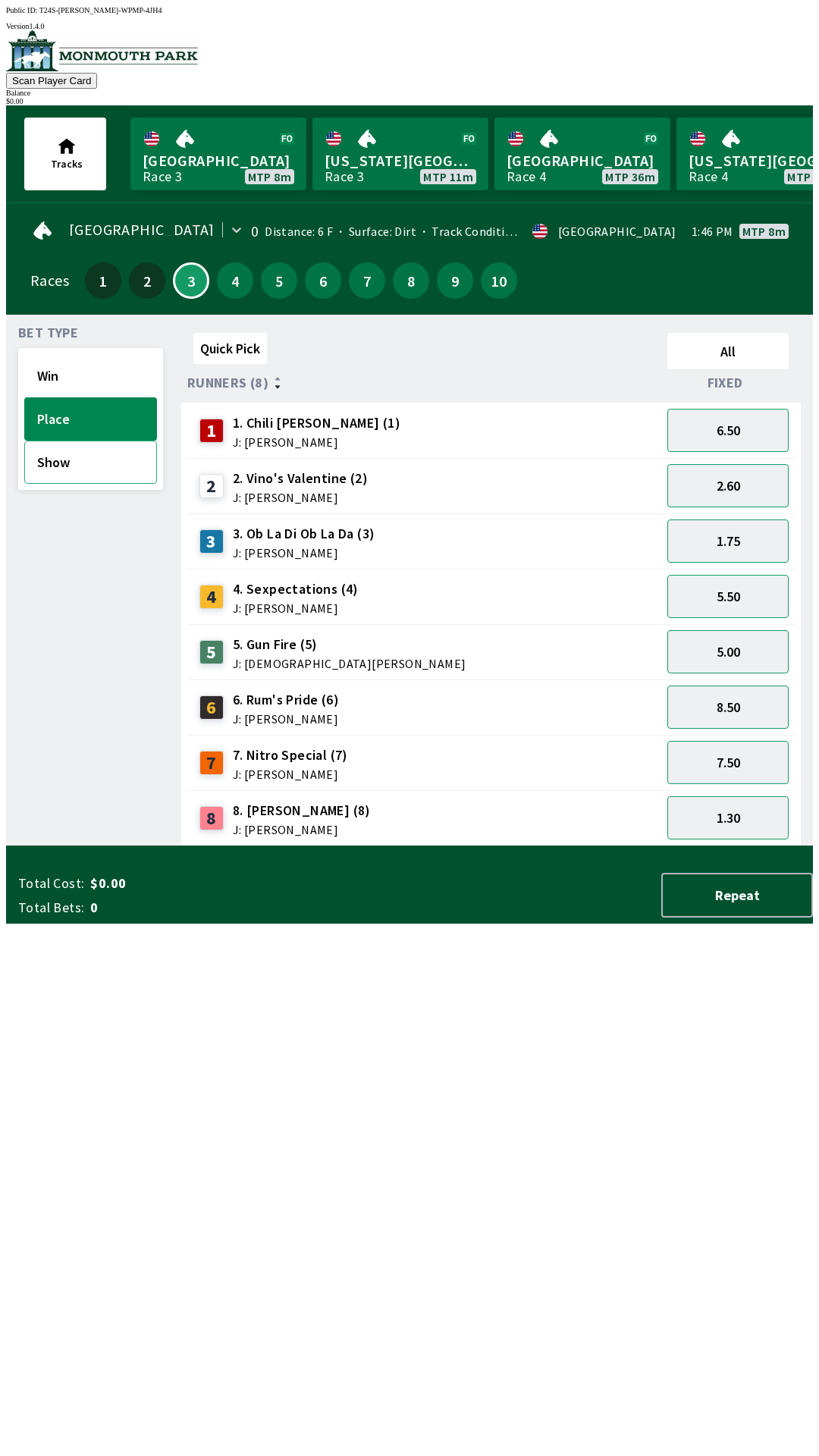
click at [63, 447] on button "Show" at bounding box center [90, 462] width 133 height 43
click at [99, 429] on button "Place" at bounding box center [90, 419] width 133 height 43
click at [754, 679] on div "8.50" at bounding box center [728, 706] width 134 height 55
click at [758, 641] on button "5.00" at bounding box center [728, 652] width 121 height 43
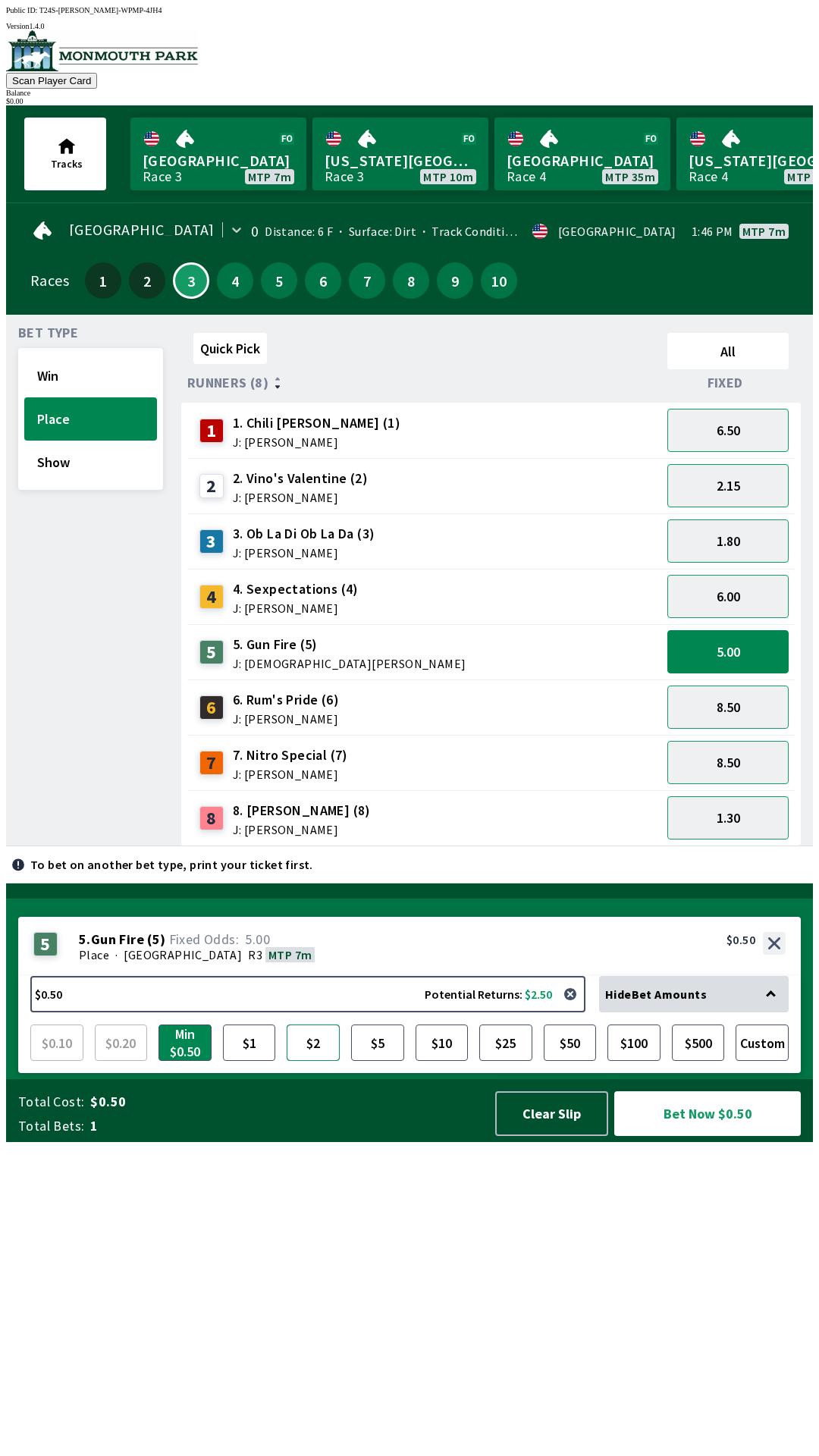
click at [310, 1061] on button "$2" at bounding box center [313, 1043] width 53 height 36
click at [703, 1136] on button "Bet Now $2.00" at bounding box center [707, 1113] width 186 height 44
click at [693, 1136] on button "Bet Now $2.00" at bounding box center [707, 1113] width 186 height 44
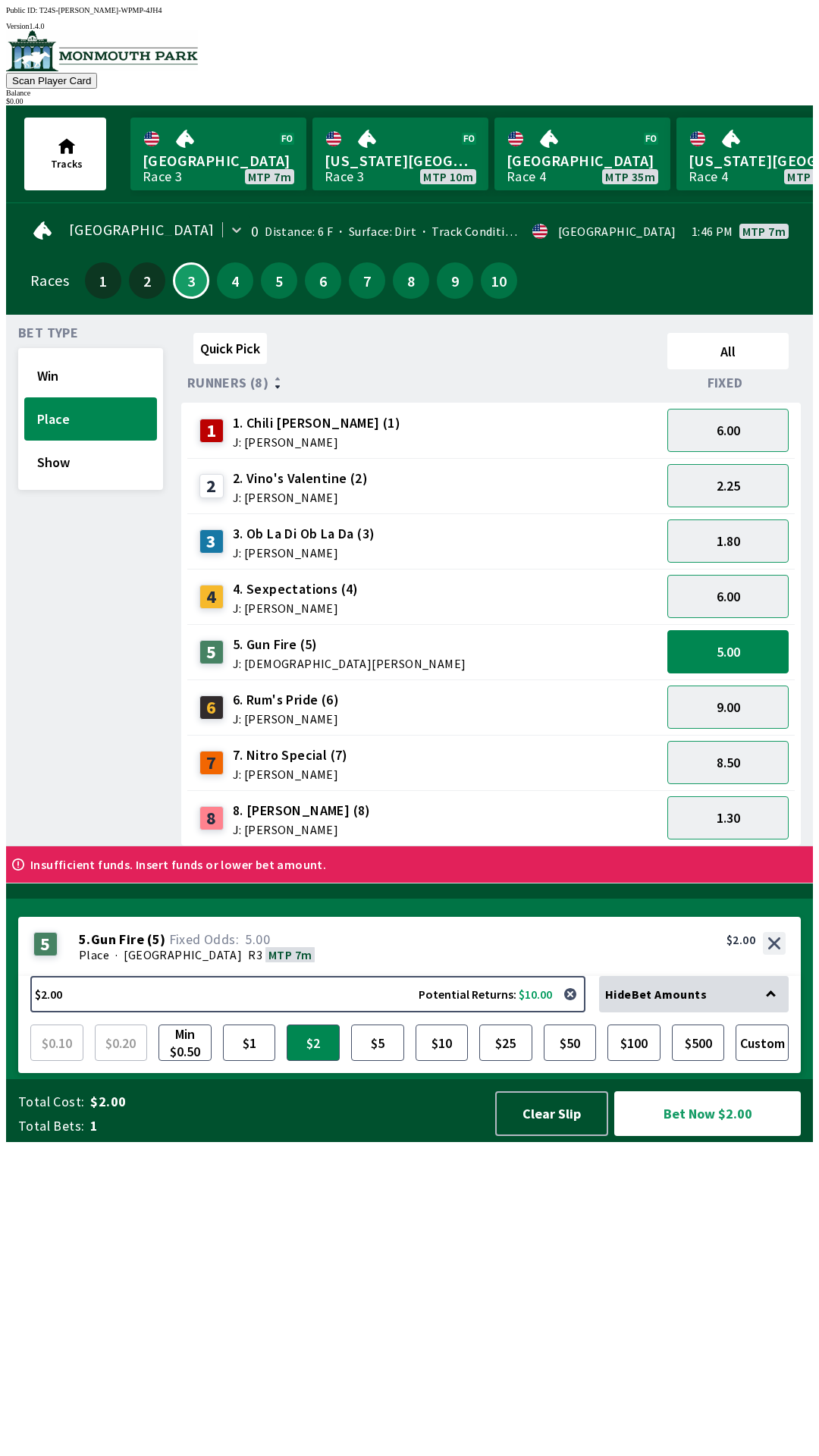
click at [767, 97] on div "$ 0.00" at bounding box center [410, 100] width 806 height 8
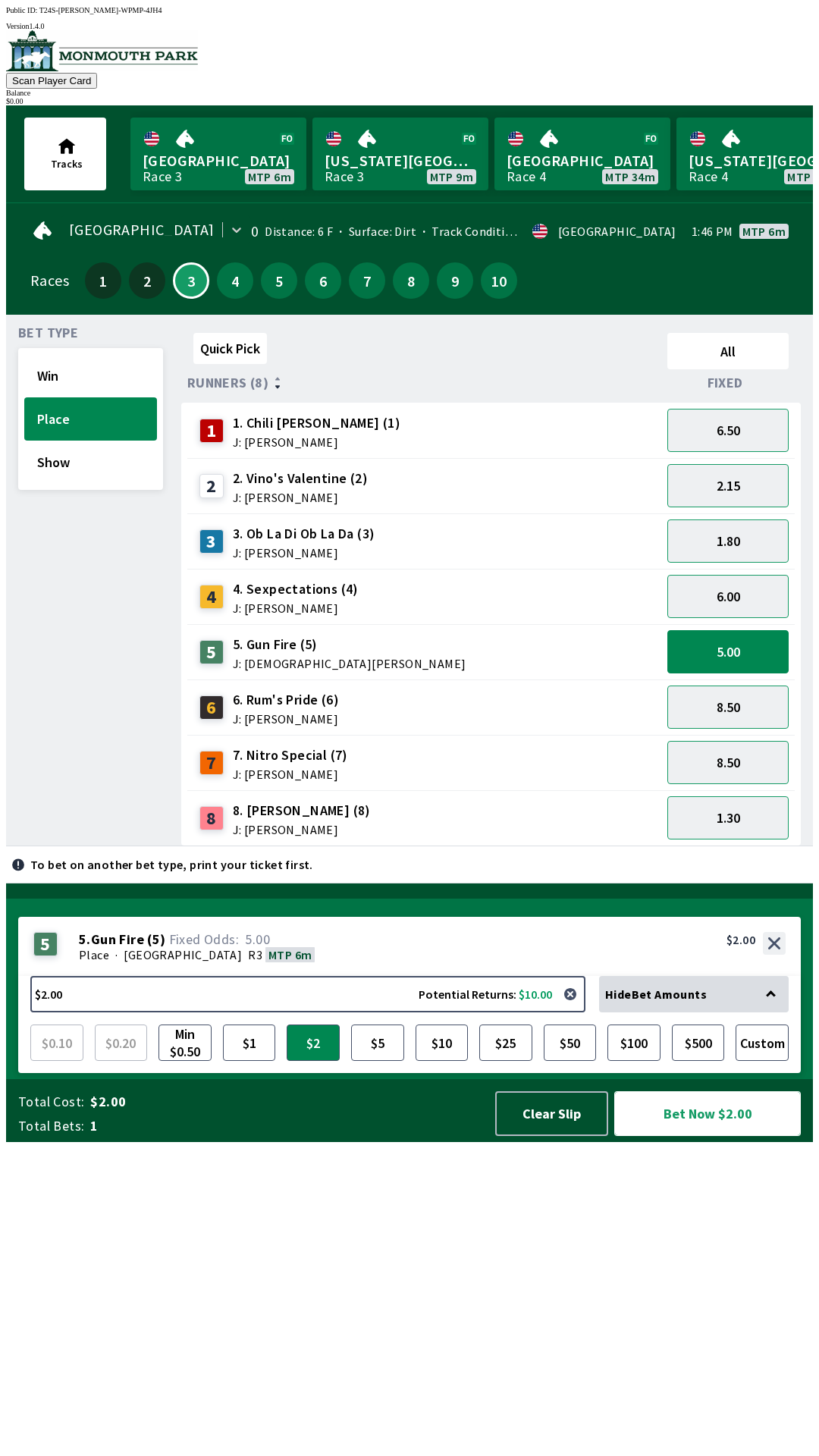
click at [711, 1136] on button "Bet Now $2.00" at bounding box center [707, 1113] width 186 height 44
